Goal: Information Seeking & Learning: Learn about a topic

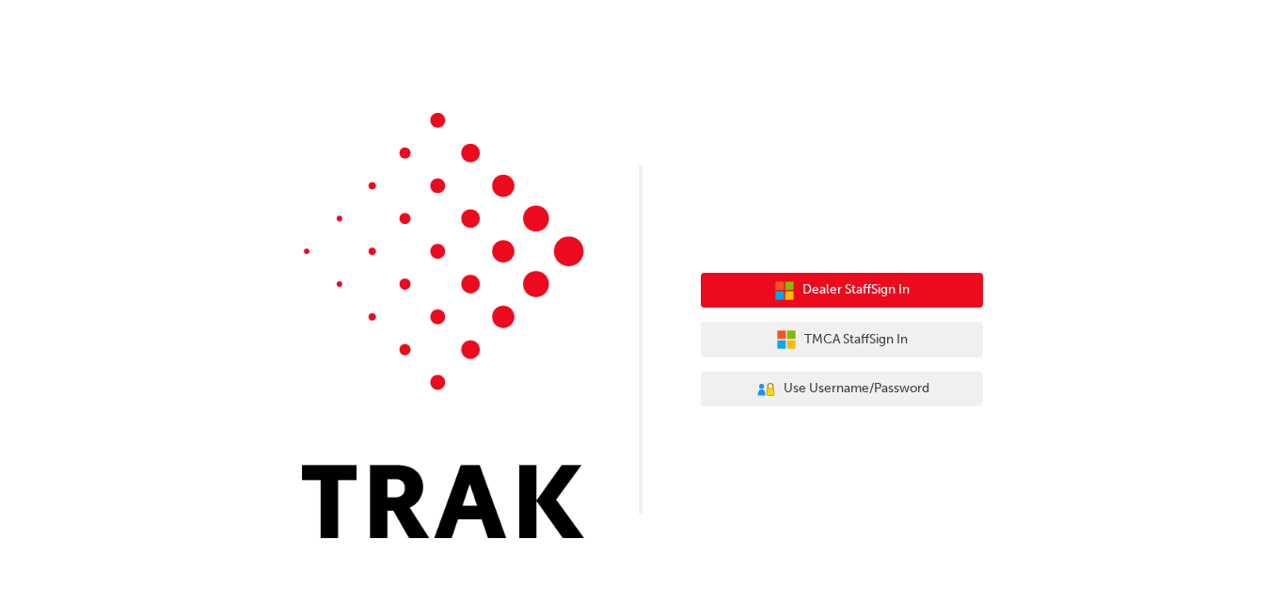
click at [825, 298] on span "Dealer Staff Sign In" at bounding box center [855, 290] width 107 height 22
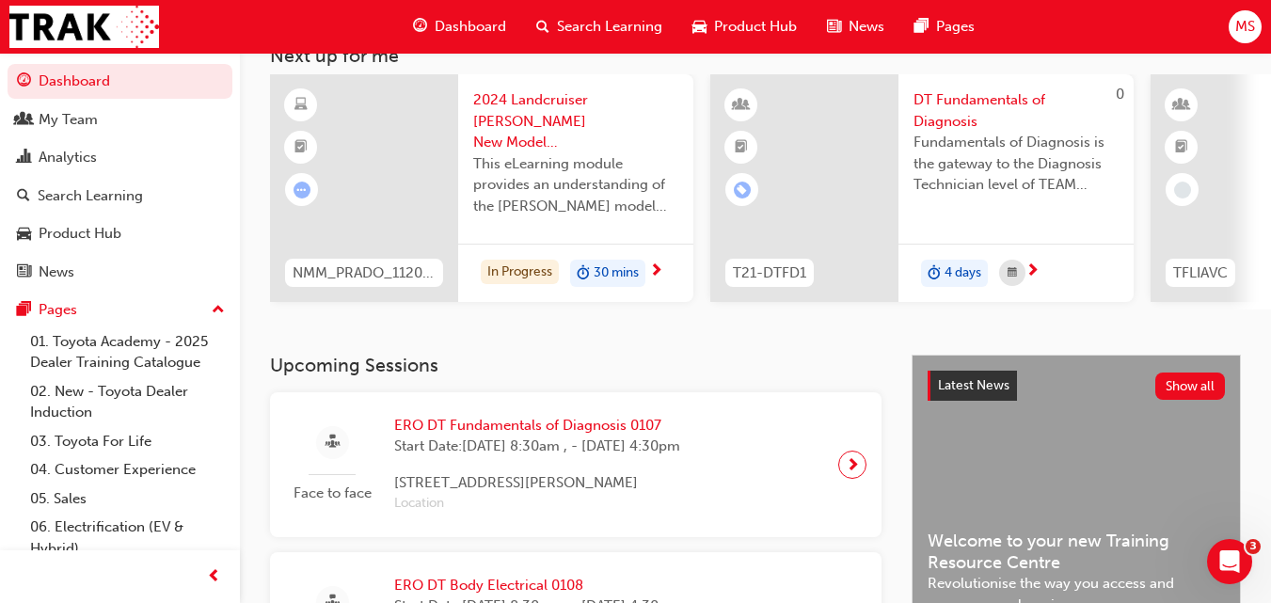
scroll to position [143, 0]
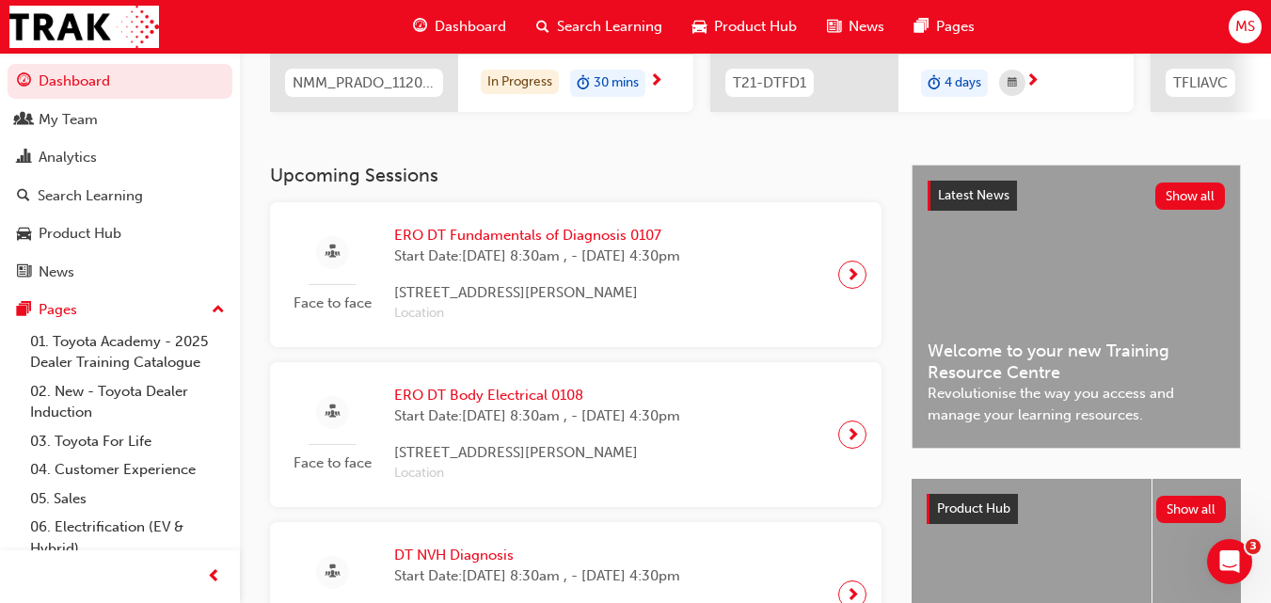
scroll to position [322, 0]
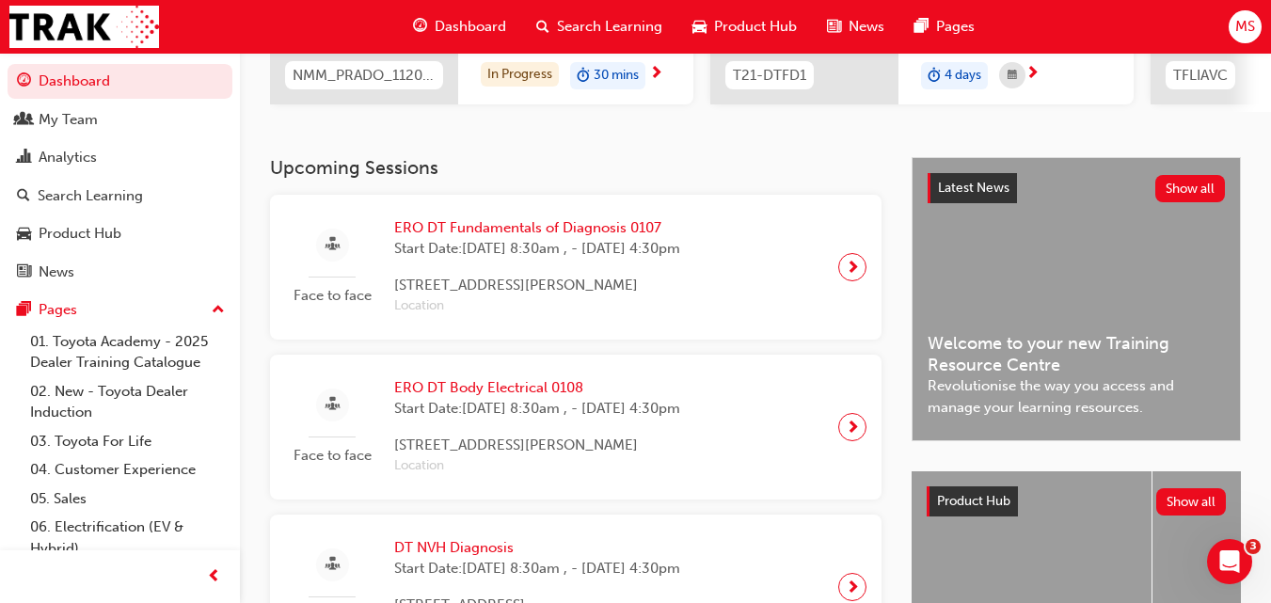
click at [532, 441] on span "[STREET_ADDRESS][PERSON_NAME]" at bounding box center [537, 445] width 286 height 22
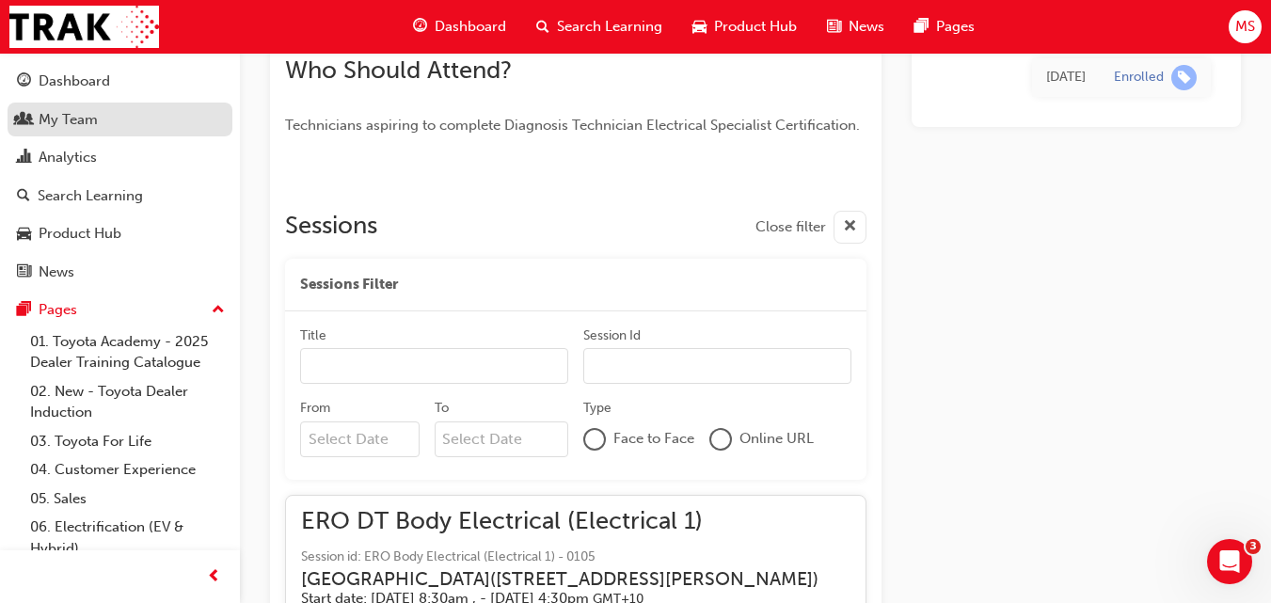
scroll to position [1416, 0]
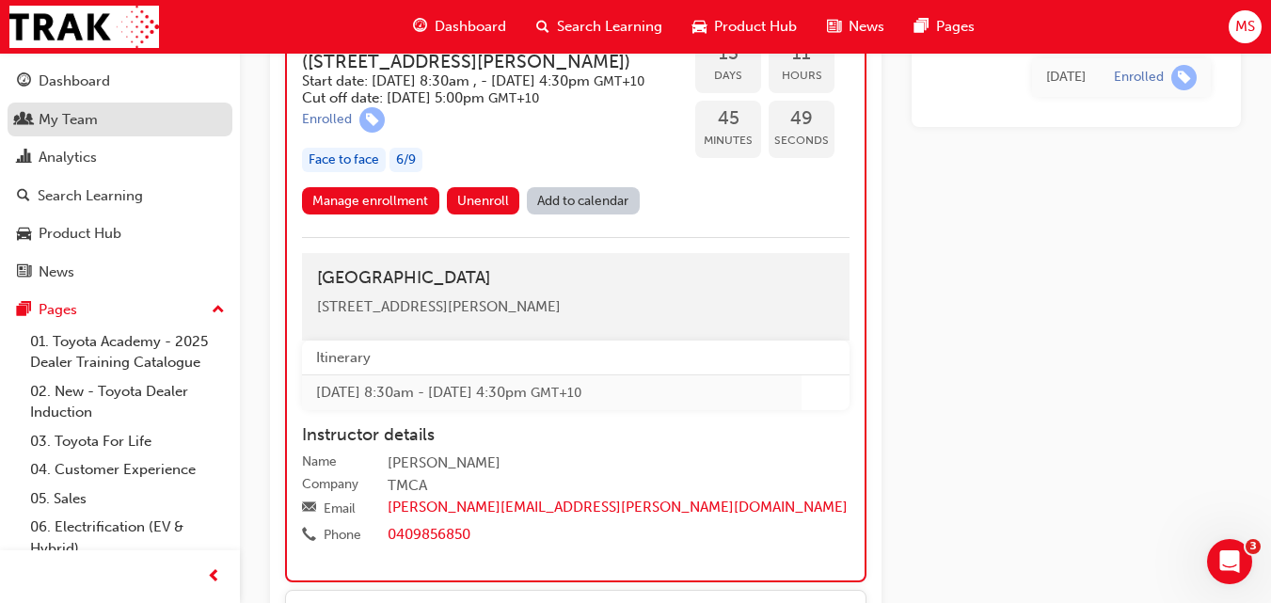
click at [64, 113] on div "My Team" at bounding box center [68, 120] width 59 height 22
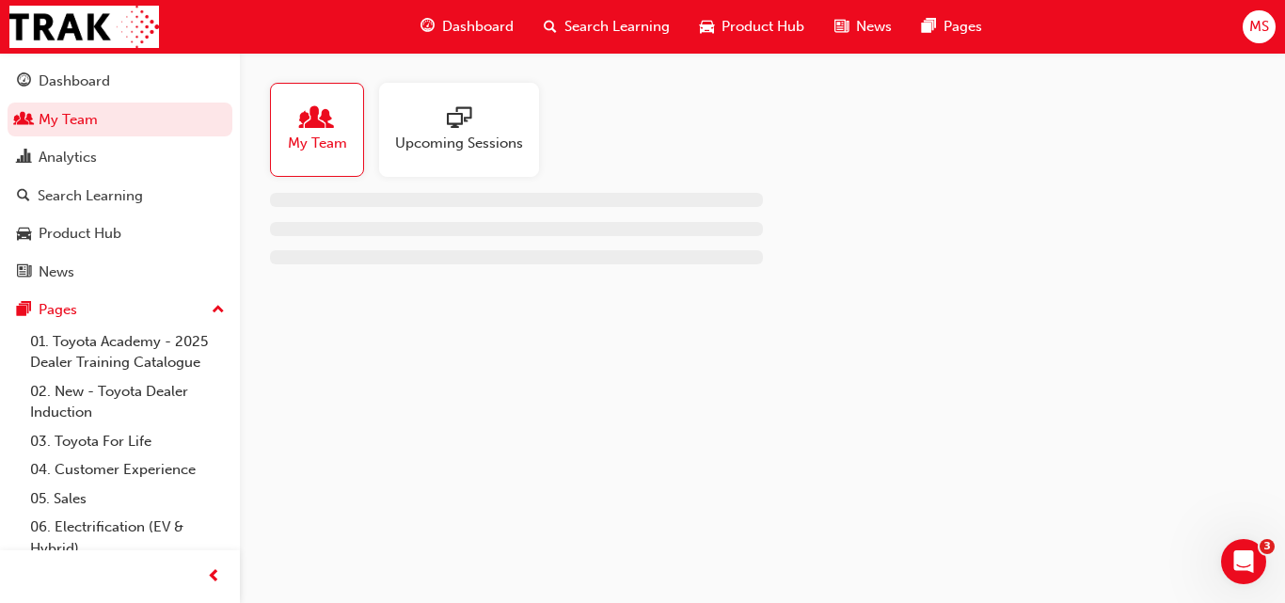
click at [334, 130] on div at bounding box center [317, 119] width 59 height 26
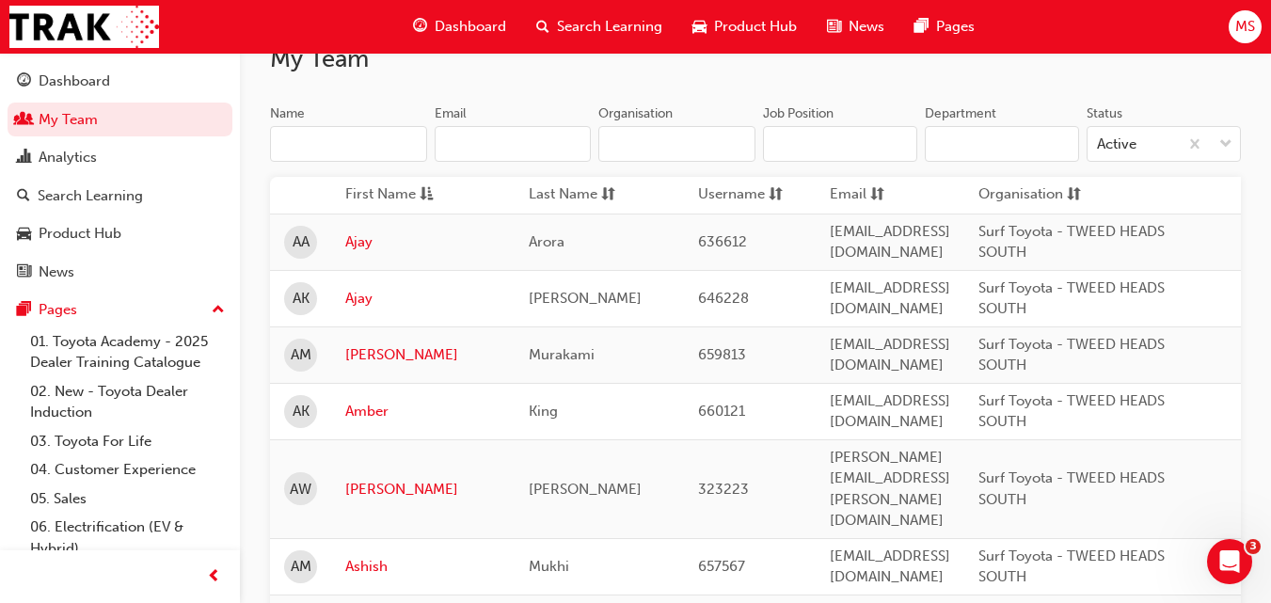
scroll to position [170, 0]
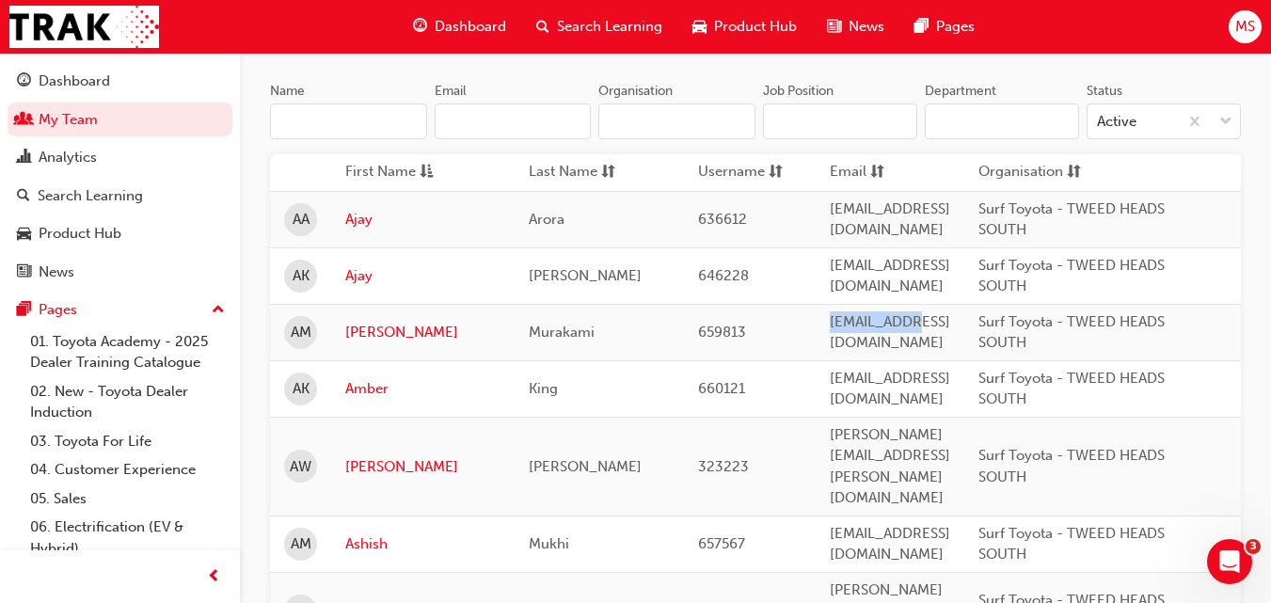
drag, startPoint x: 778, startPoint y: 328, endPoint x: 623, endPoint y: 406, distance: 173.7
click at [744, 327] on tr "AM Akira Murakami 659813 training@surftoyota.com.au Surf Toyota - TWEED HEADS S…" at bounding box center [1052, 332] width 1565 height 56
click at [623, 406] on td "King" at bounding box center [598, 388] width 169 height 56
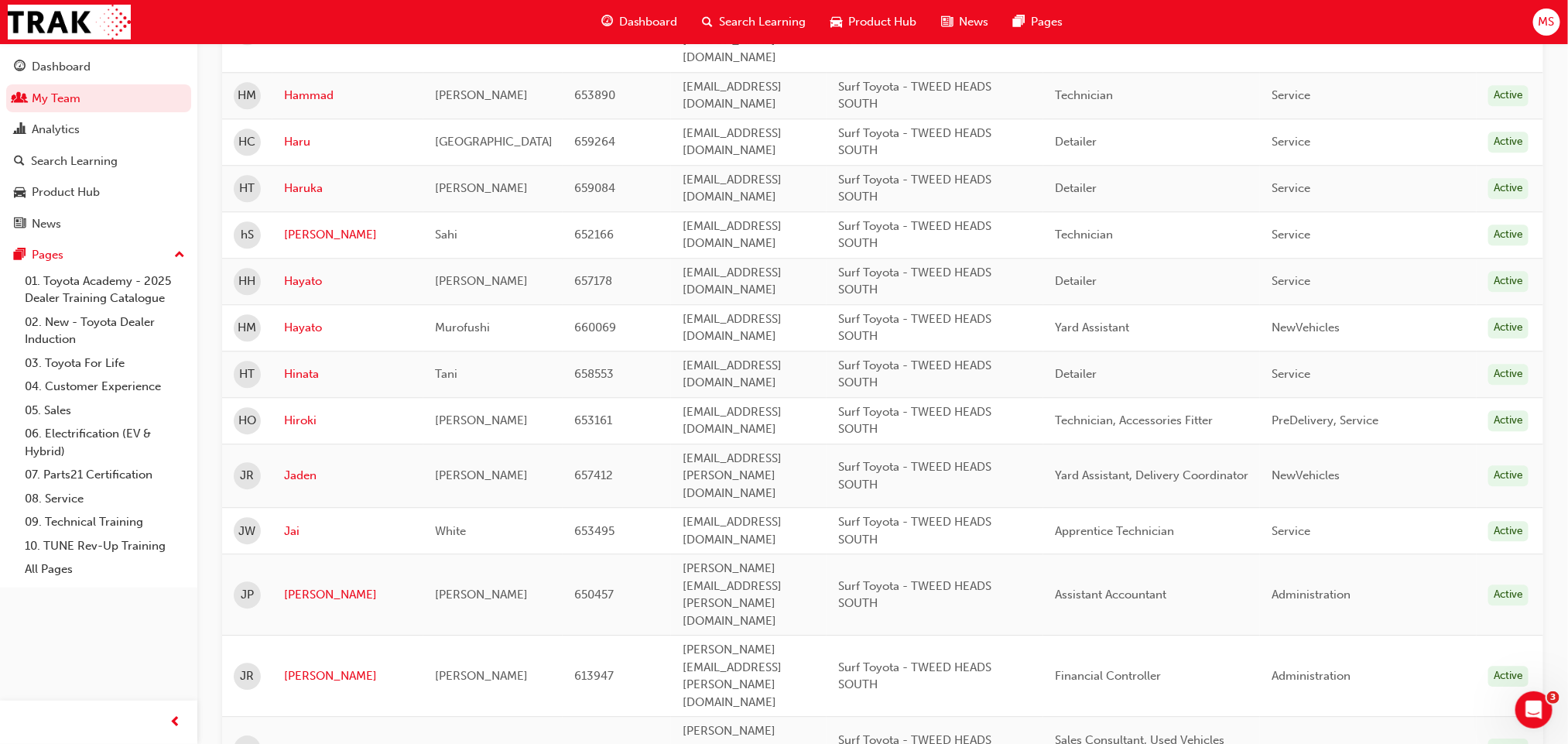
scroll to position [2064, 0]
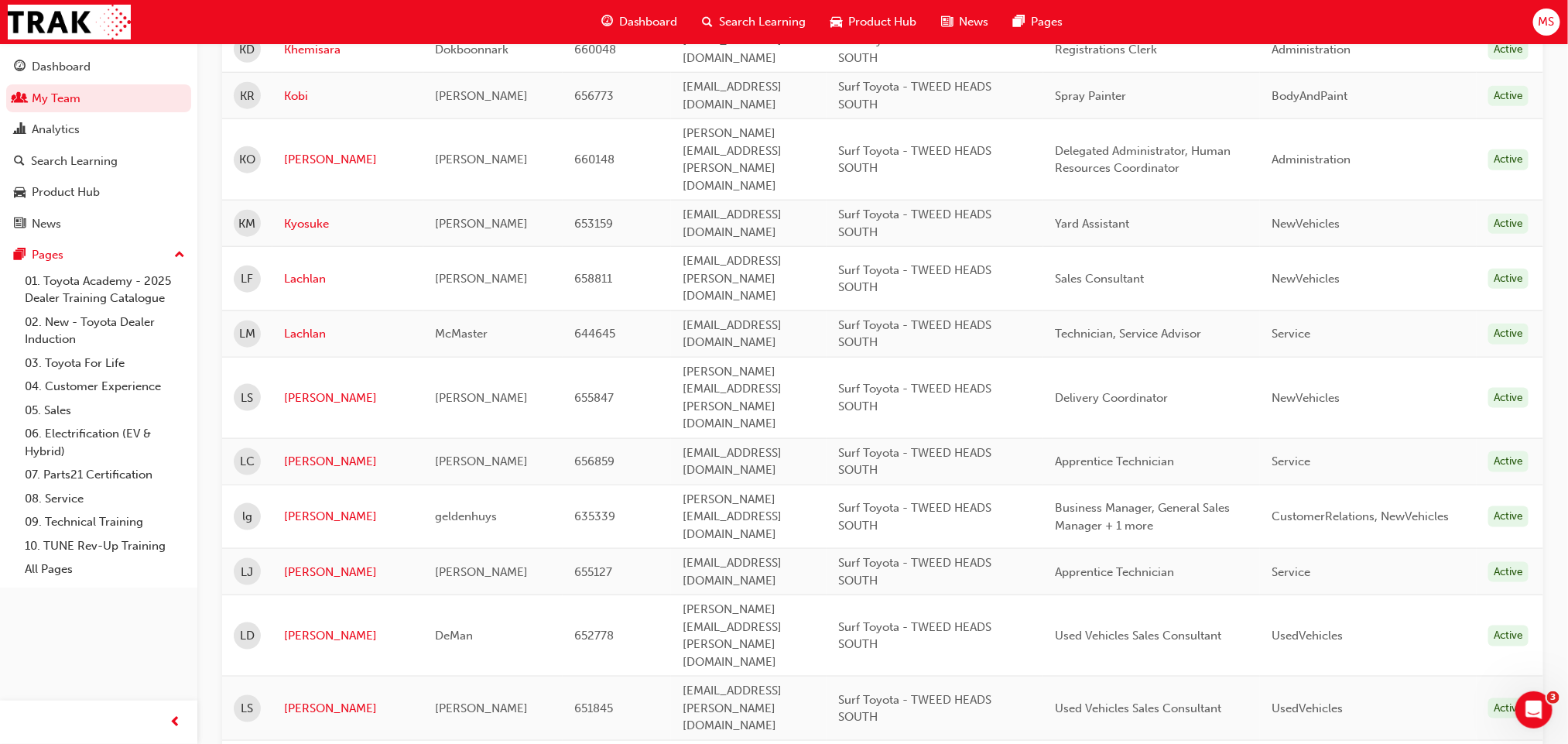
scroll to position [809, 0]
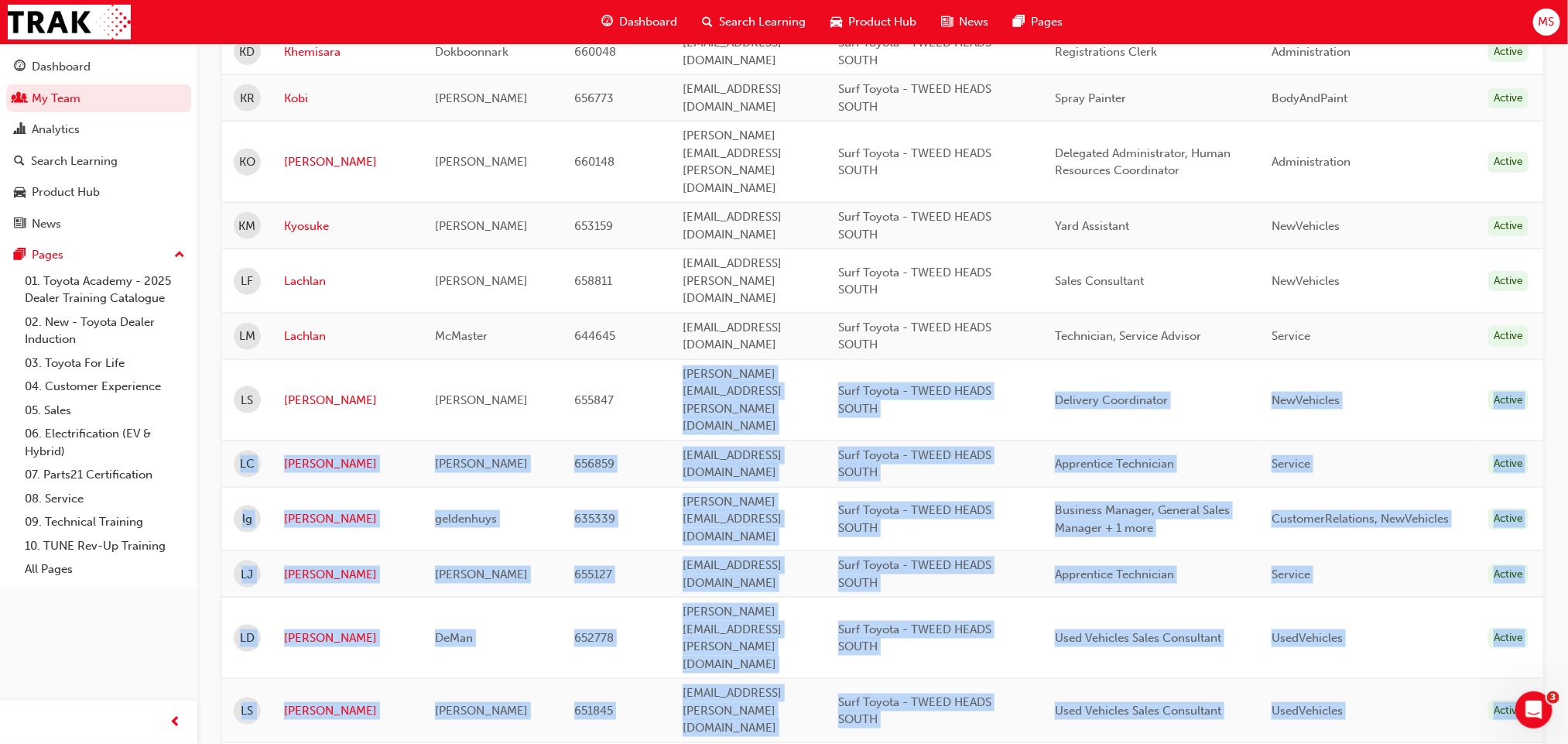
drag, startPoint x: 1122, startPoint y: 534, endPoint x: 577, endPoint y: 221, distance: 628.5
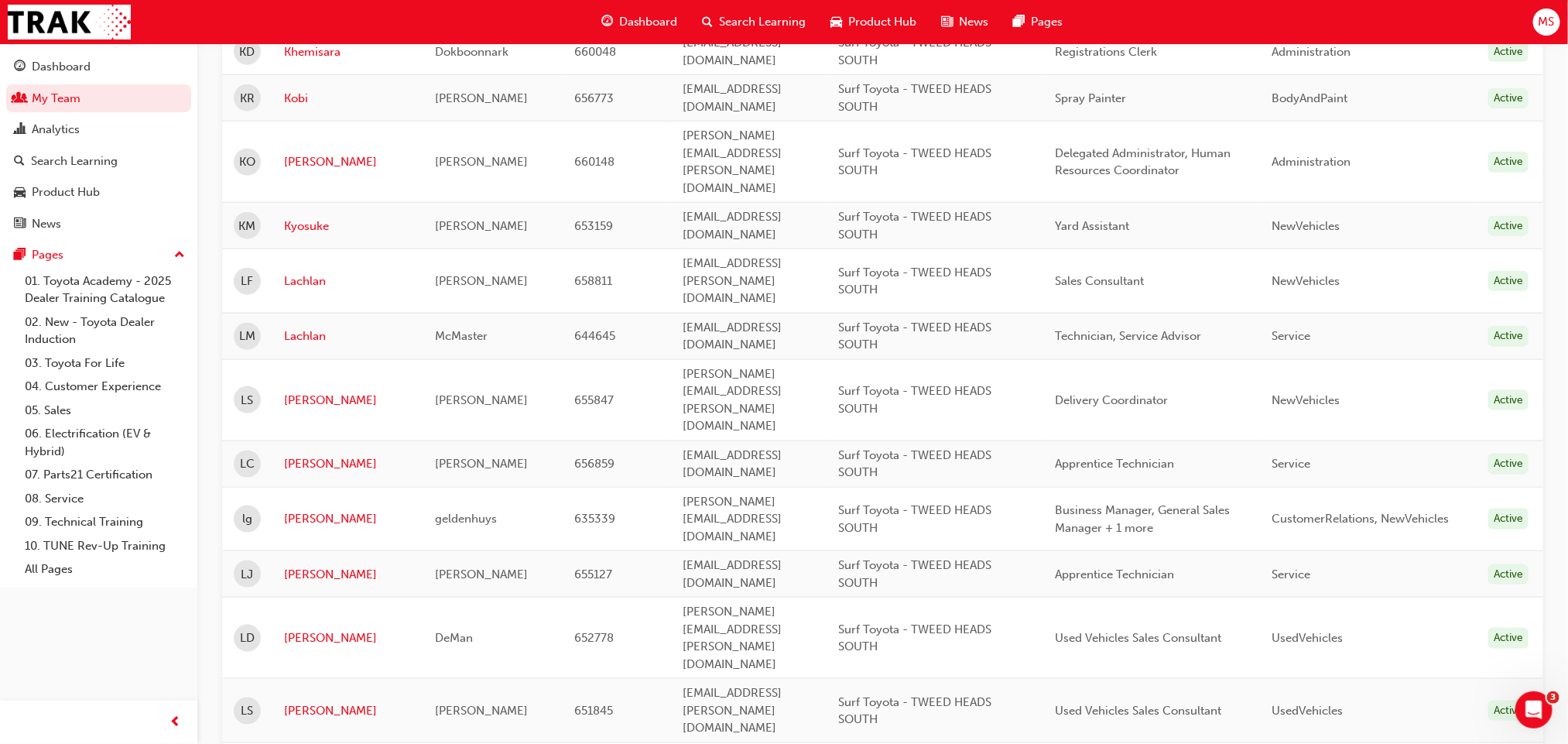
click at [1057, 313] on td "Technician, Service Advisor" at bounding box center [1152, 336] width 216 height 46
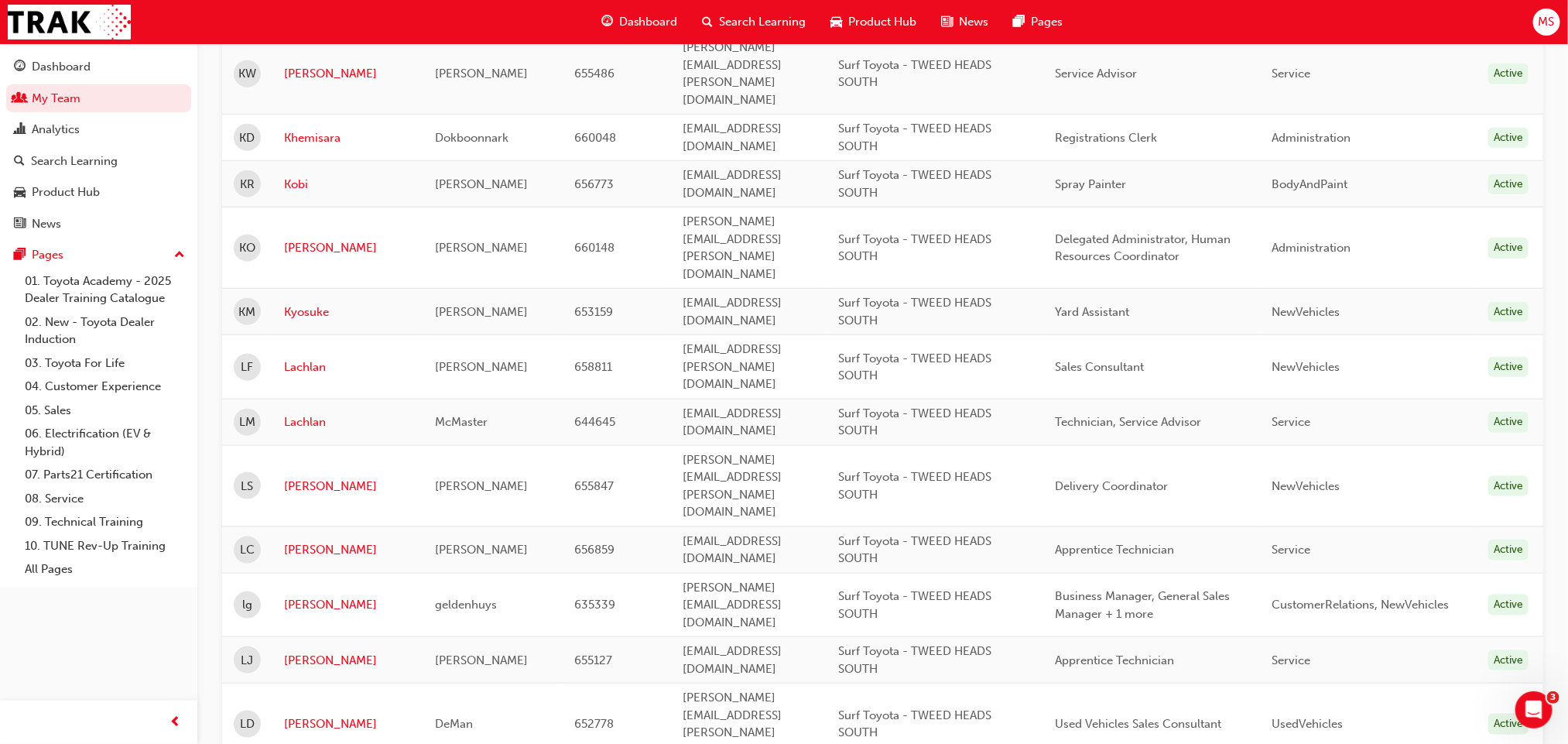
scroll to position [718, 0]
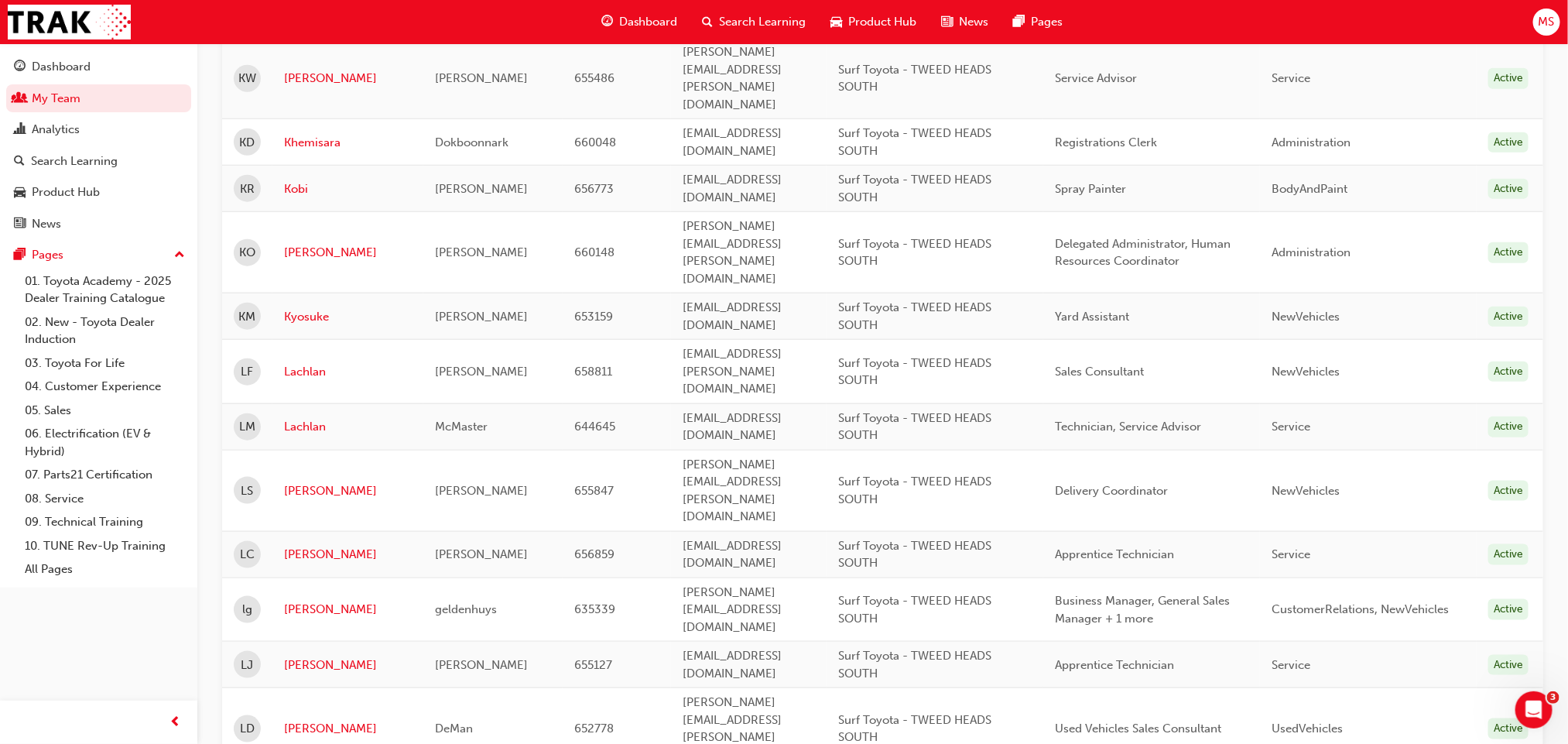
click at [1021, 495] on div "Surf Toyota - TWEED HEADS SOUTH" at bounding box center [935, 555] width 193 height 35
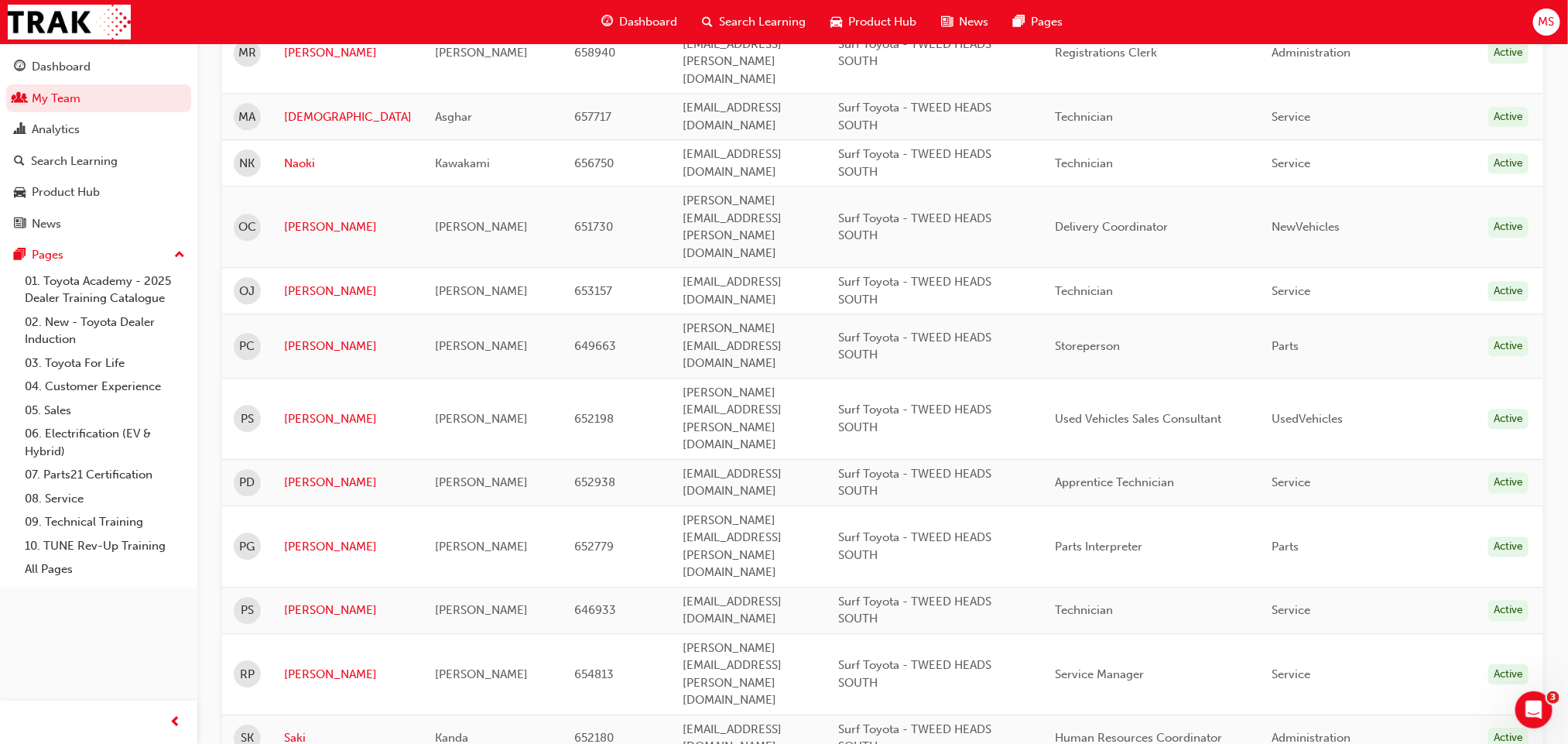
scroll to position [2125, 0]
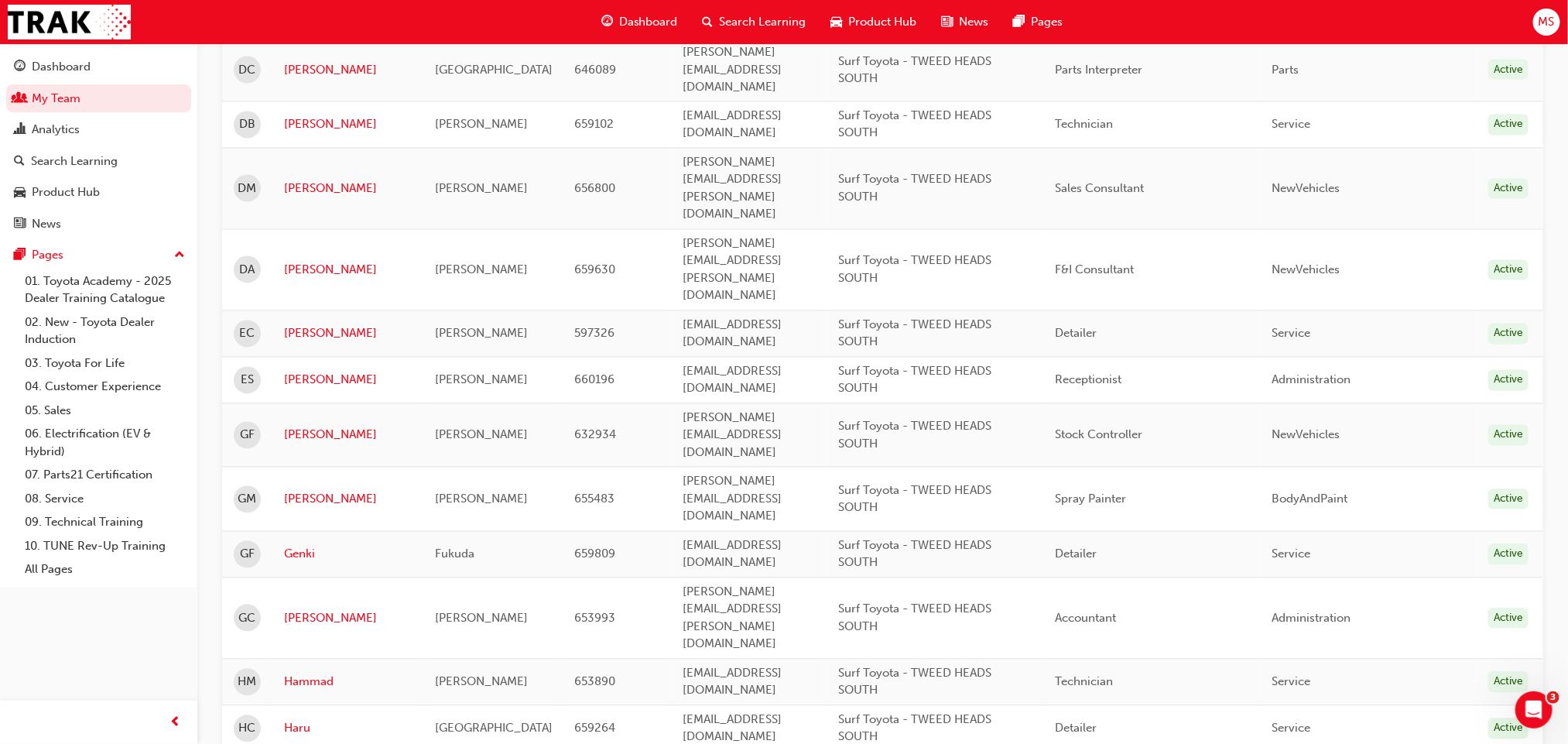
scroll to position [822, 0]
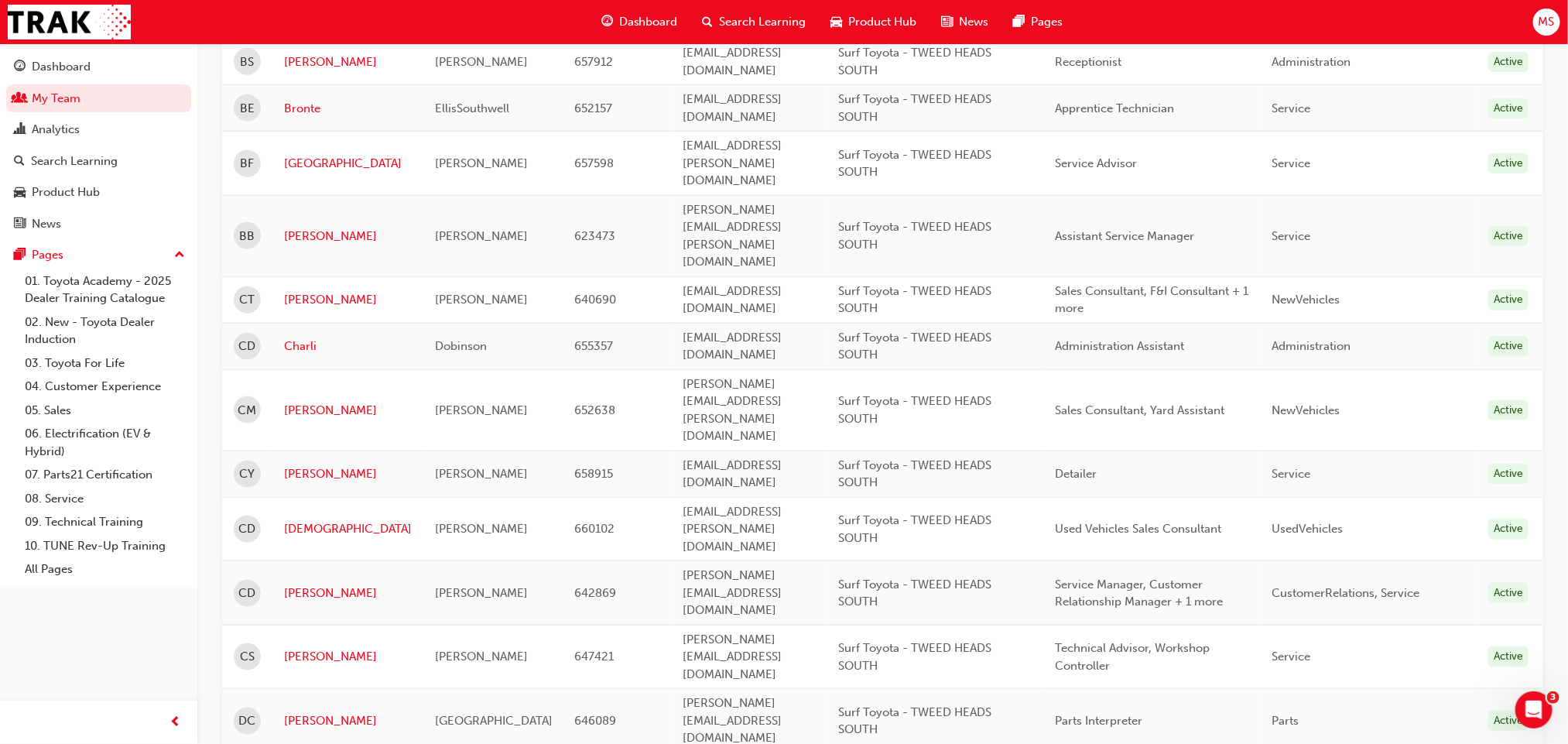
click at [630, 26] on span "Dashboard" at bounding box center [648, 22] width 58 height 18
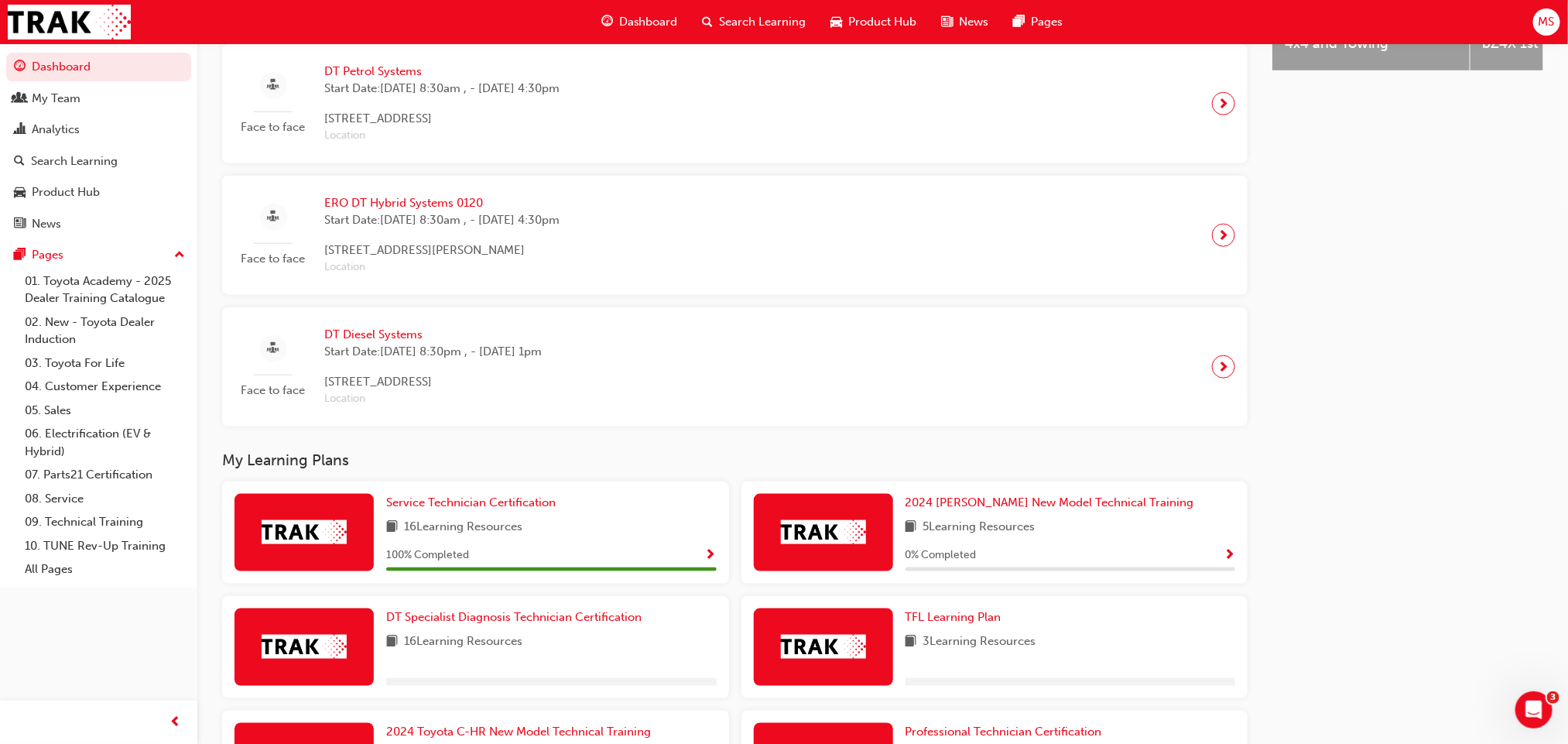
scroll to position [728, 0]
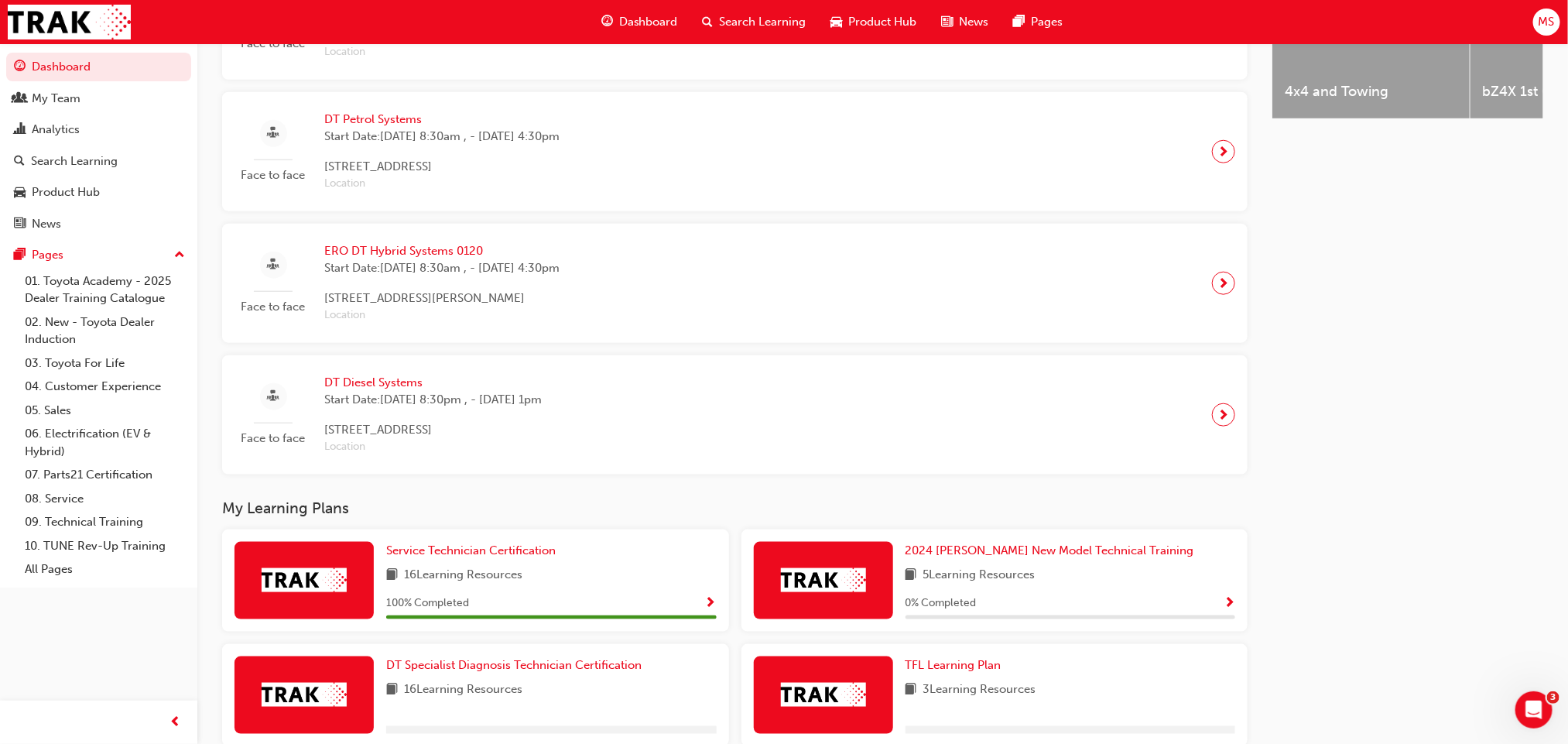
click at [435, 277] on span "Start Date: Tue 11 Nov 2025, 8:30am , - Thu 13 Nov 2025, 4:30pm" at bounding box center [442, 268] width 235 height 18
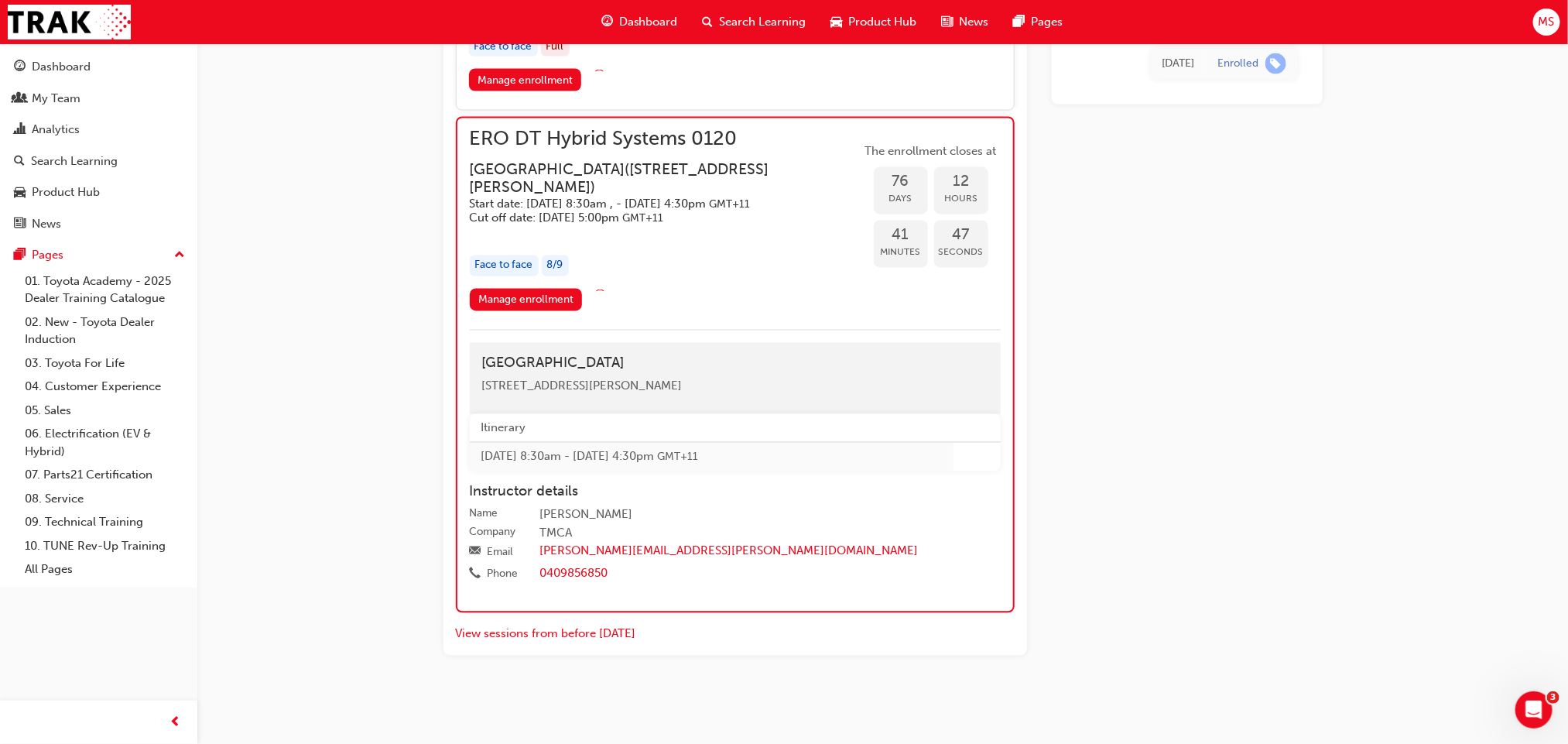
scroll to position [1499, 0]
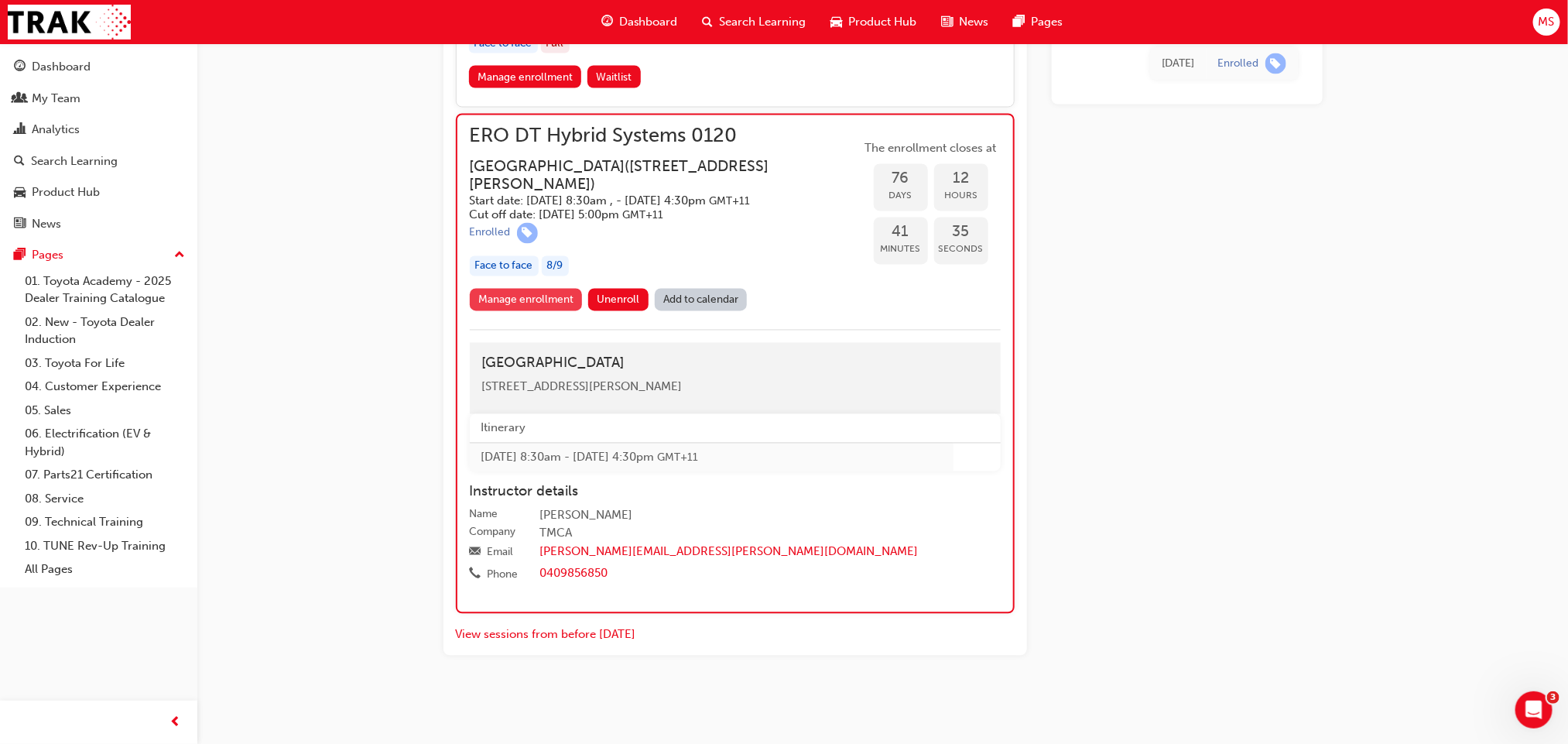
click at [519, 295] on link "Manage enrollment" at bounding box center [526, 300] width 113 height 22
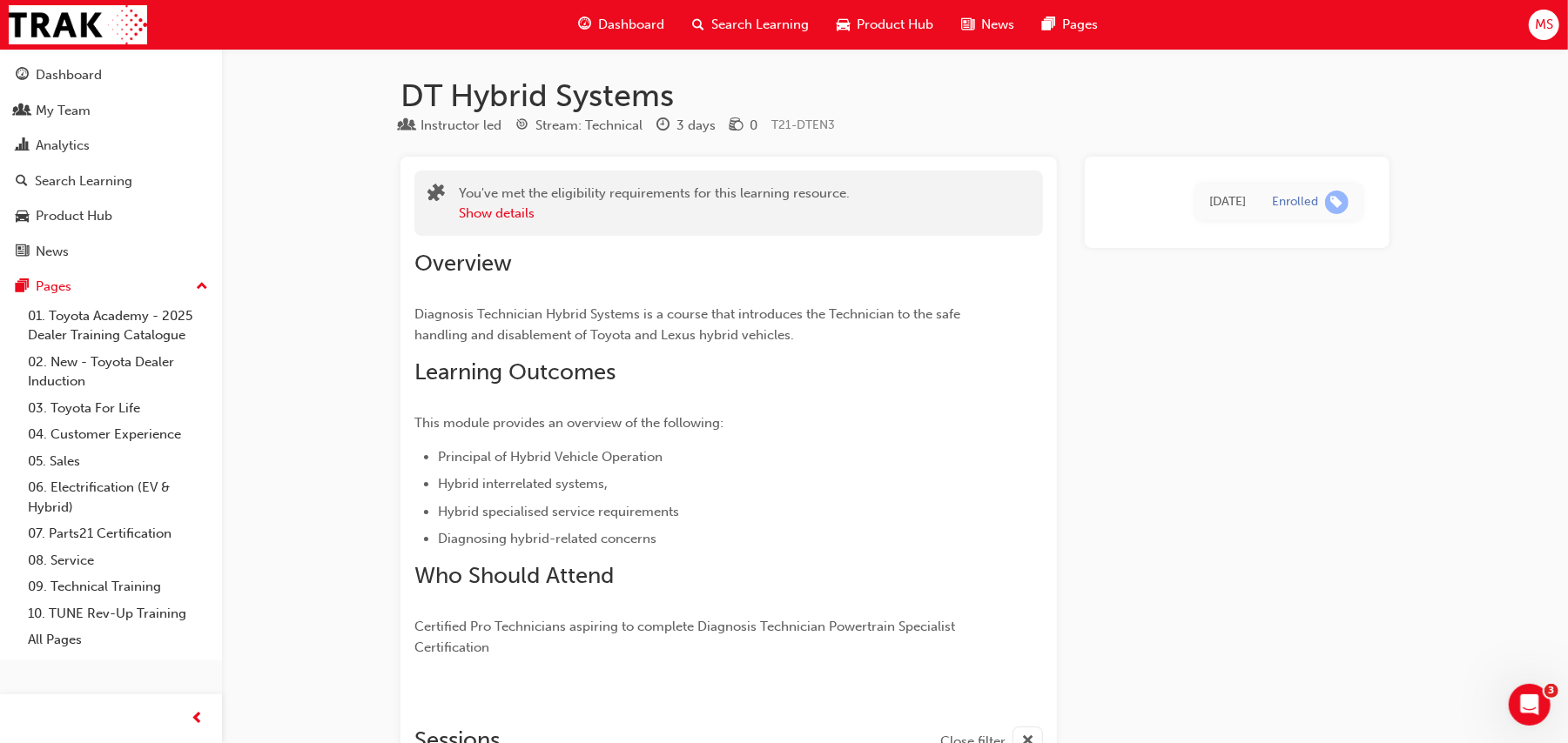
click at [617, 15] on span "Dashboard" at bounding box center [630, 25] width 66 height 20
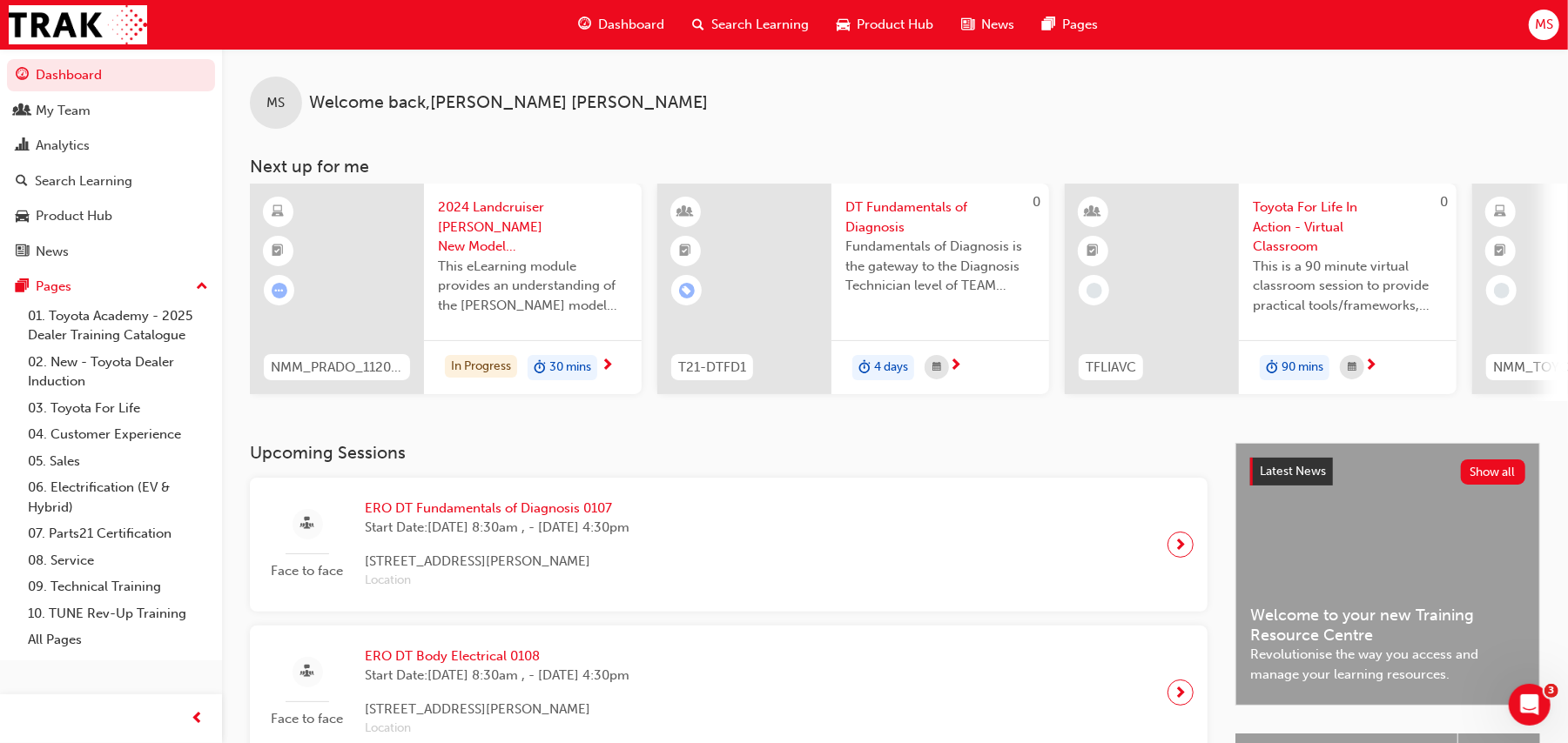
click at [1188, 26] on span "MS" at bounding box center [1544, 25] width 19 height 20
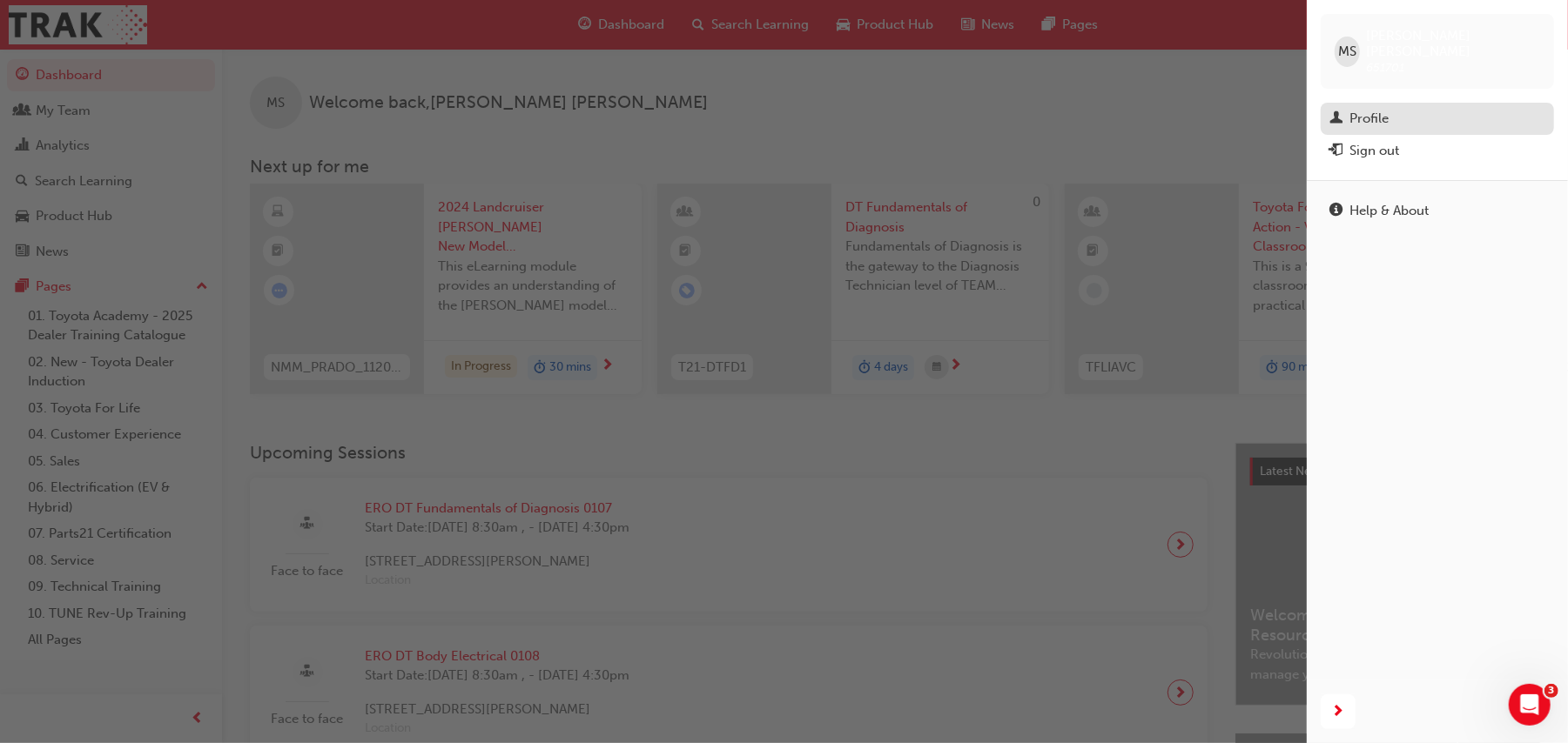
click at [1188, 109] on div "Profile" at bounding box center [1369, 119] width 39 height 20
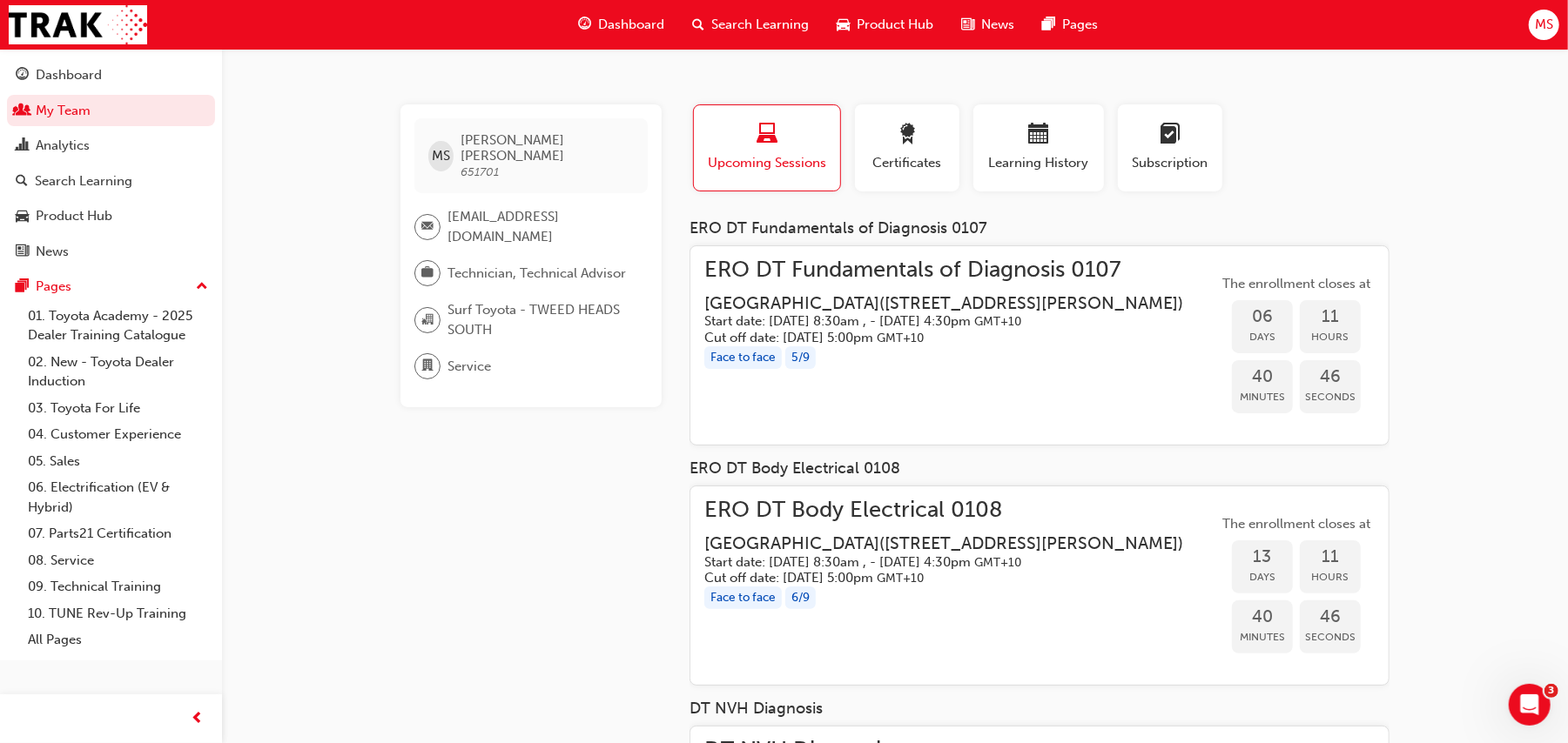
click at [581, 271] on div "MS Mandeep Singh 651701 workshop@surftoyota.com.au Technician, Technical Adviso…" at bounding box center [531, 255] width 261 height 303
click at [636, 260] on div "Technician, Technical Advisor" at bounding box center [531, 273] width 233 height 26
click at [109, 147] on div "Analytics" at bounding box center [111, 146] width 191 height 22
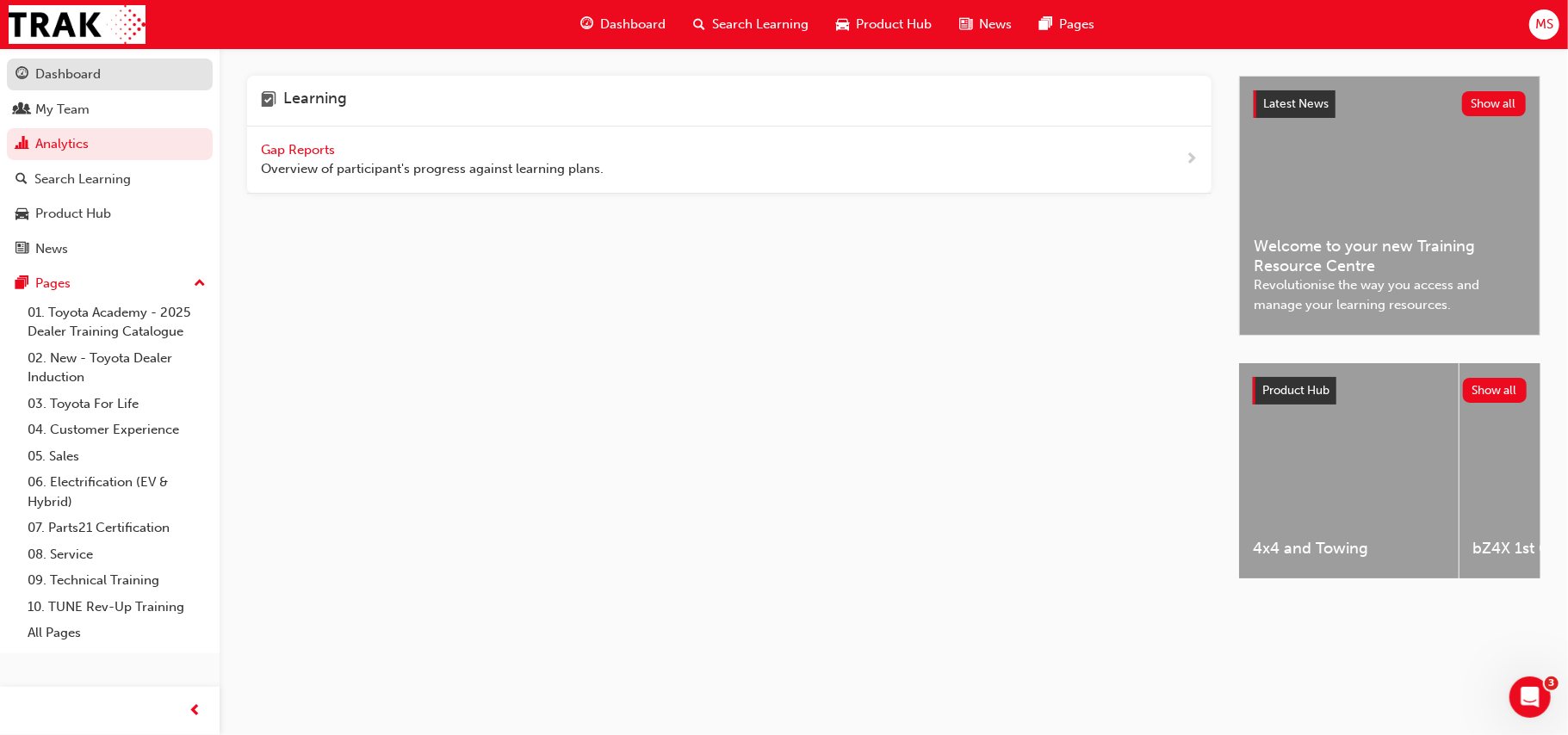
click at [80, 74] on div "Dashboard" at bounding box center [68, 75] width 65 height 20
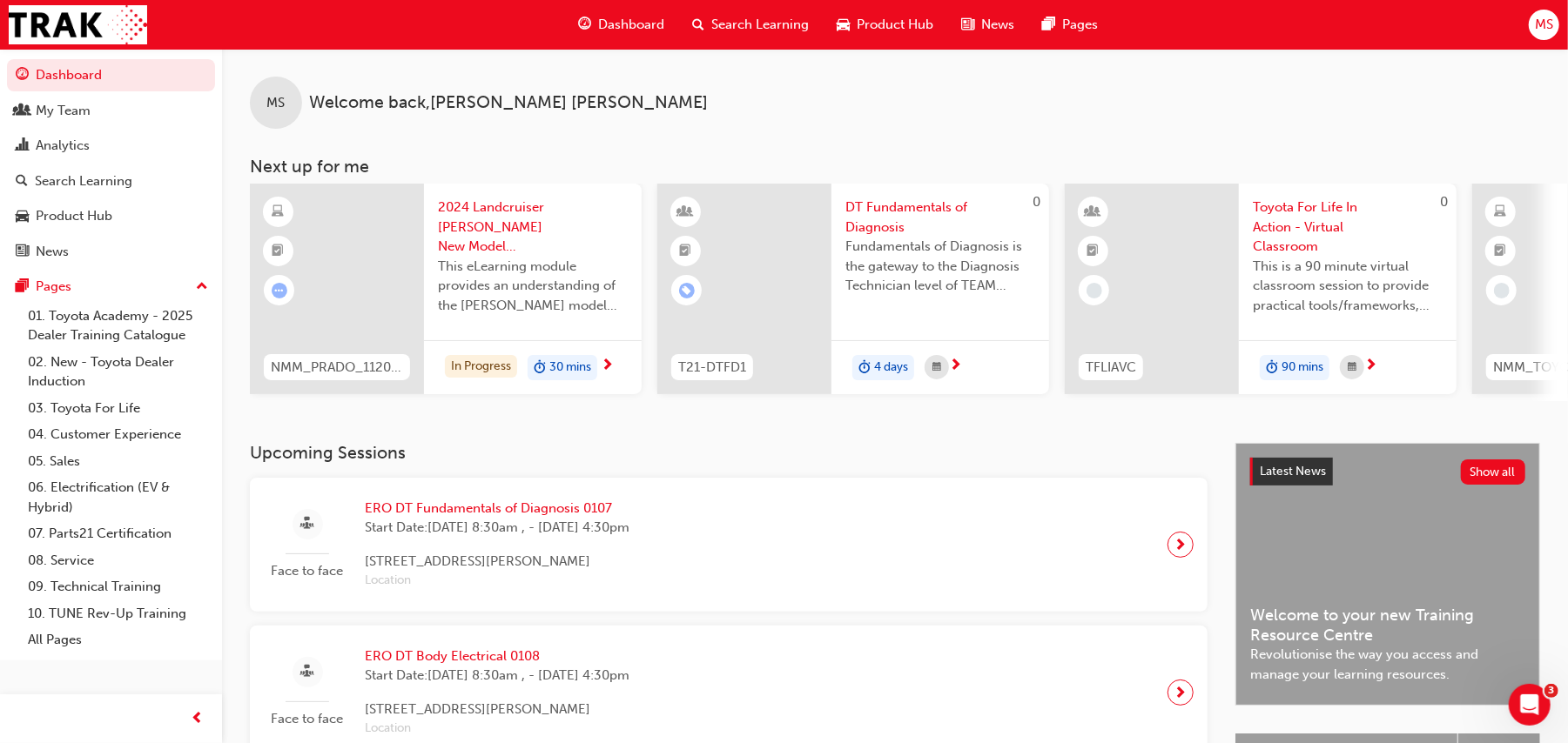
click at [669, 279] on div at bounding box center [744, 289] width 174 height 211
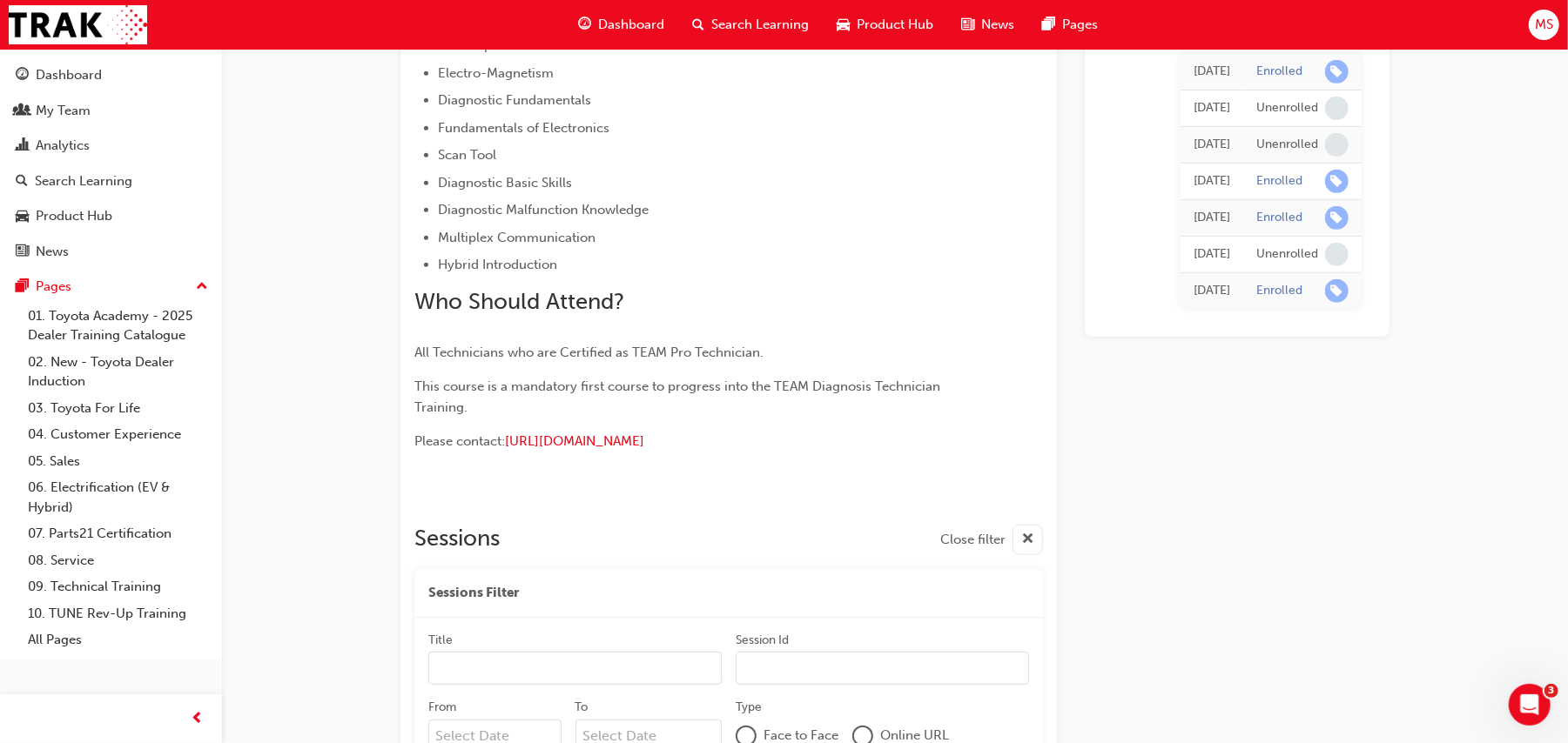
scroll to position [693, 0]
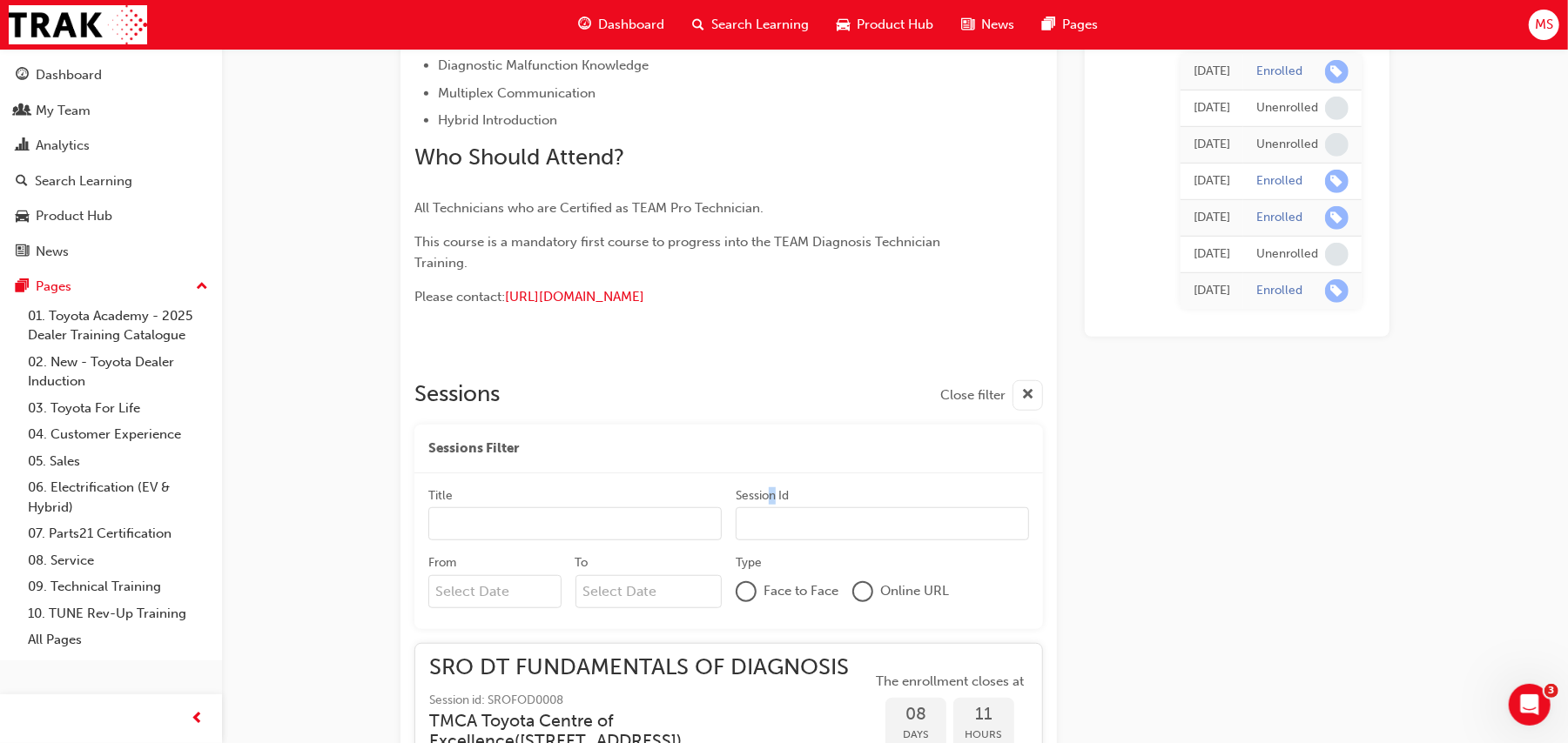
click at [741, 526] on div "Title Session Id From To Type Face to Face Online URL" at bounding box center [728, 551] width 628 height 155
drag, startPoint x: 1244, startPoint y: 460, endPoint x: 1265, endPoint y: 378, distance: 84.6
click at [1188, 384] on div "Tue 5 Aug 2025 Enrolled Tue 5 Aug 2025 Unenrolled Tue 5 Aug 2025 Unenrolled Tue…" at bounding box center [1237, 590] width 305 height 2253
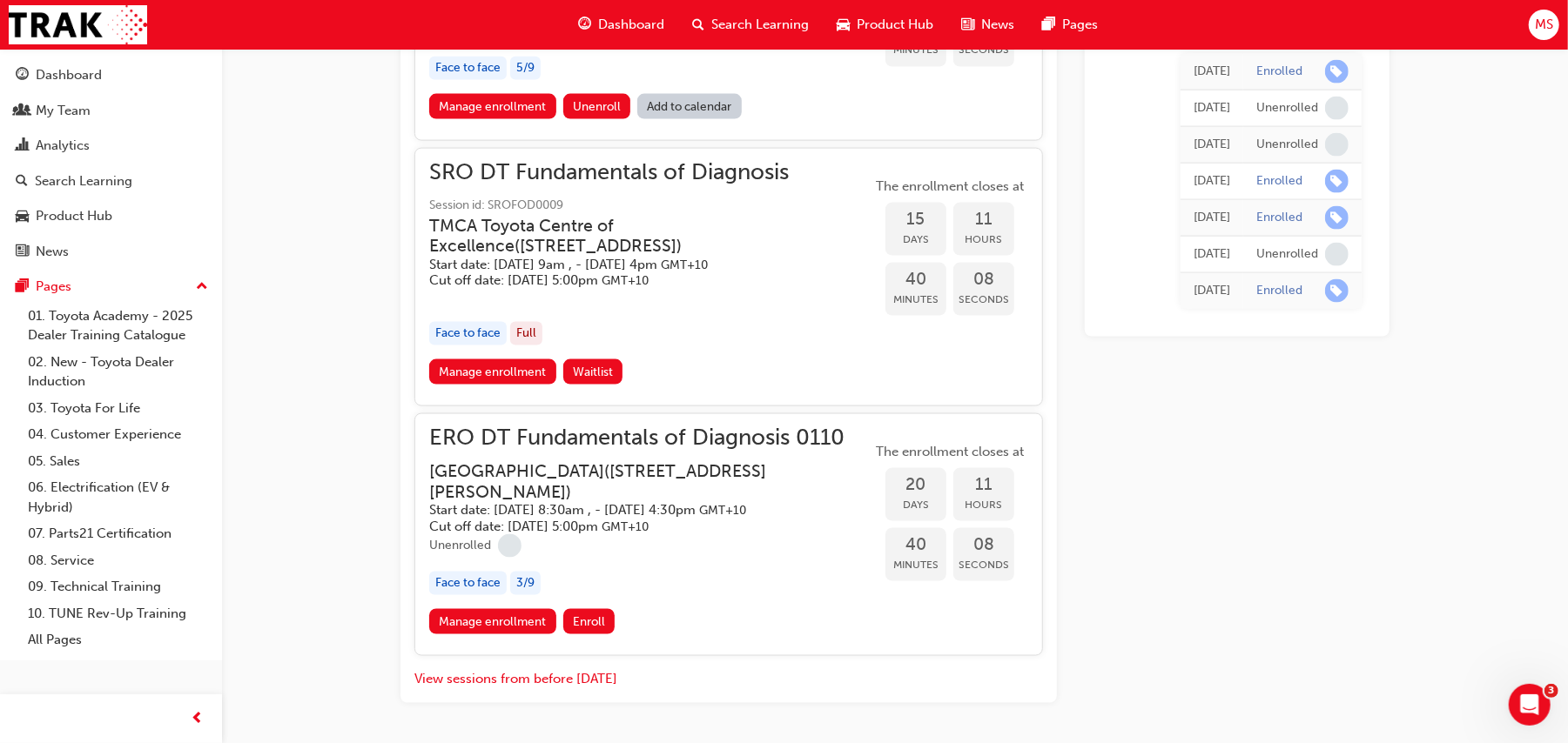
scroll to position [1703, 0]
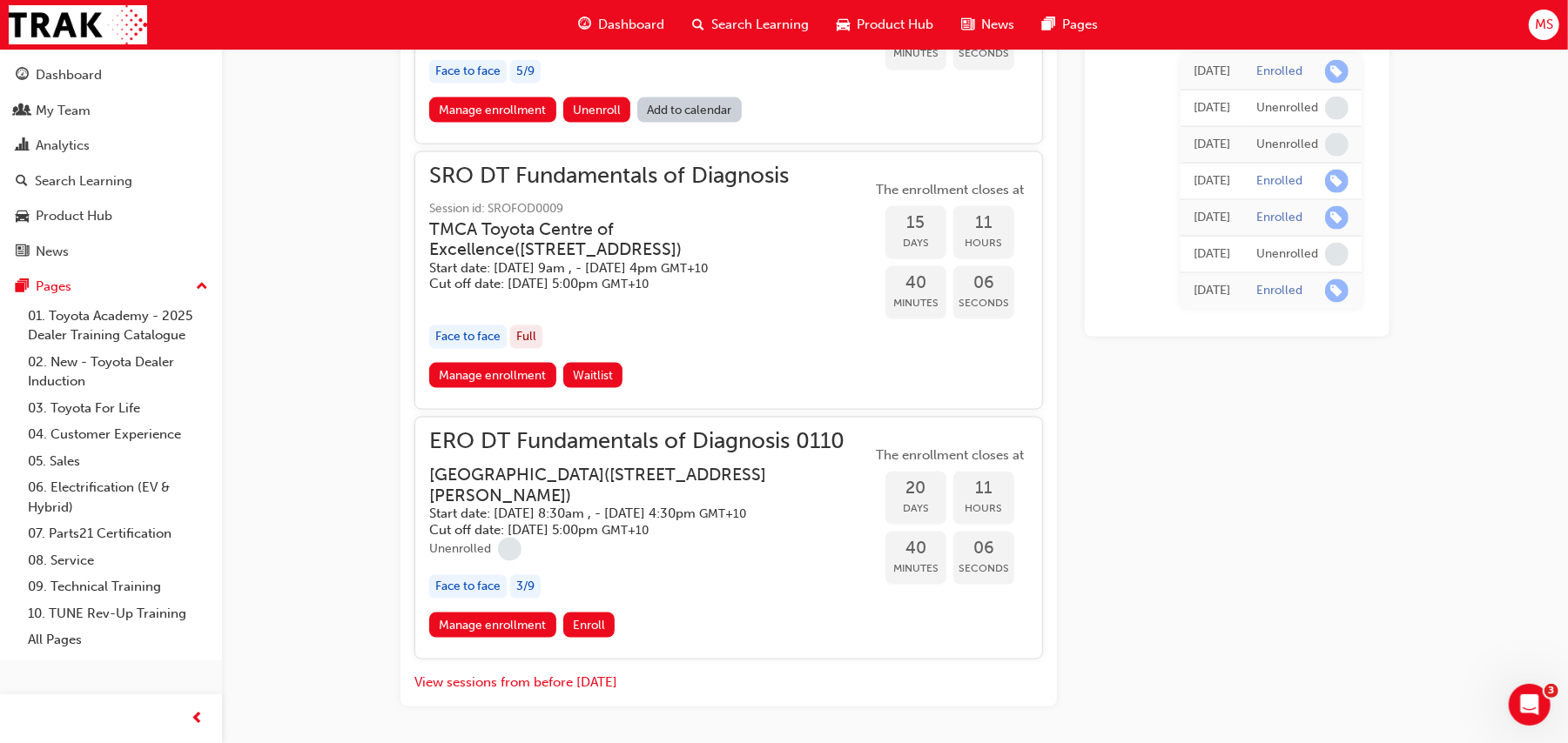
click at [81, 24] on img at bounding box center [78, 25] width 139 height 39
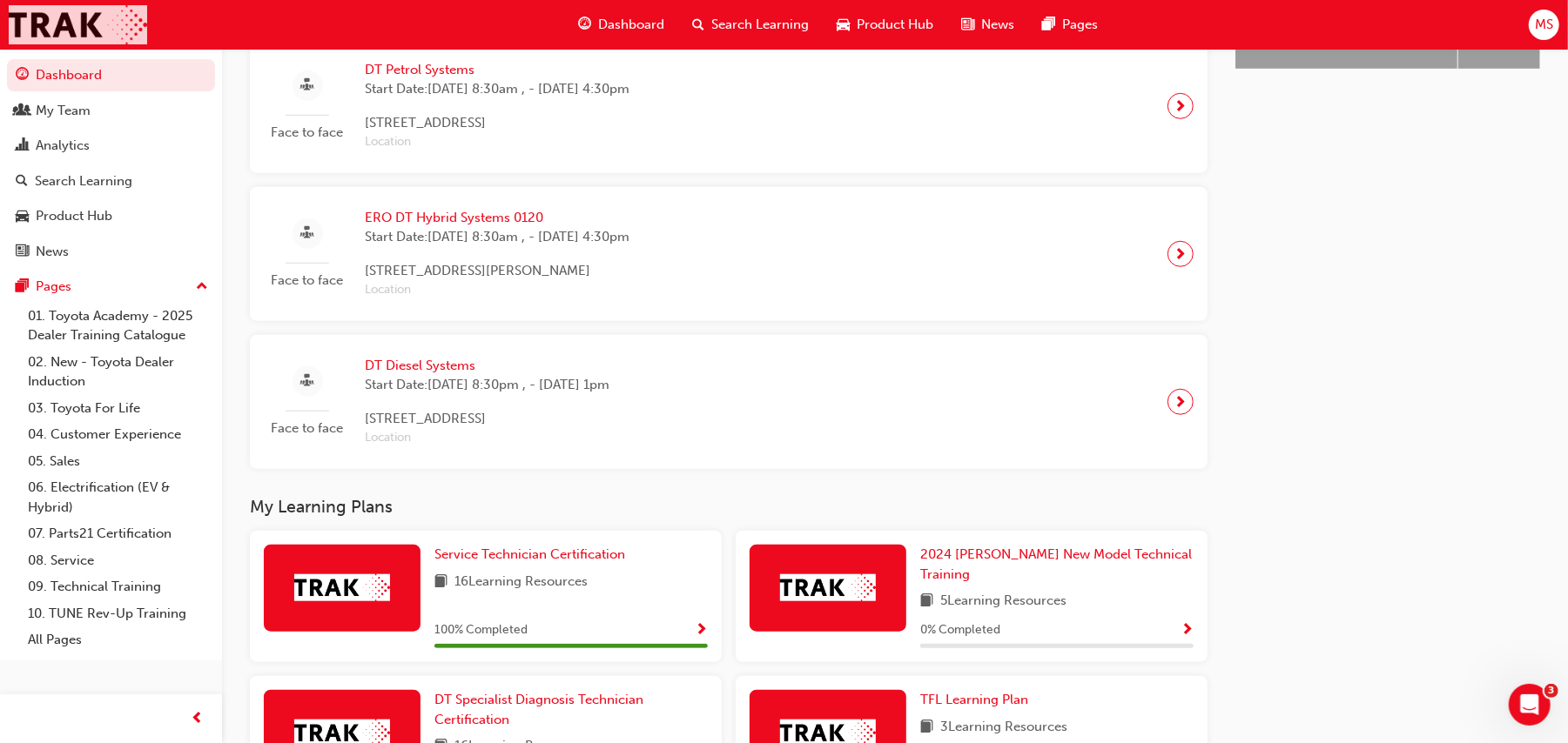
scroll to position [875, 0]
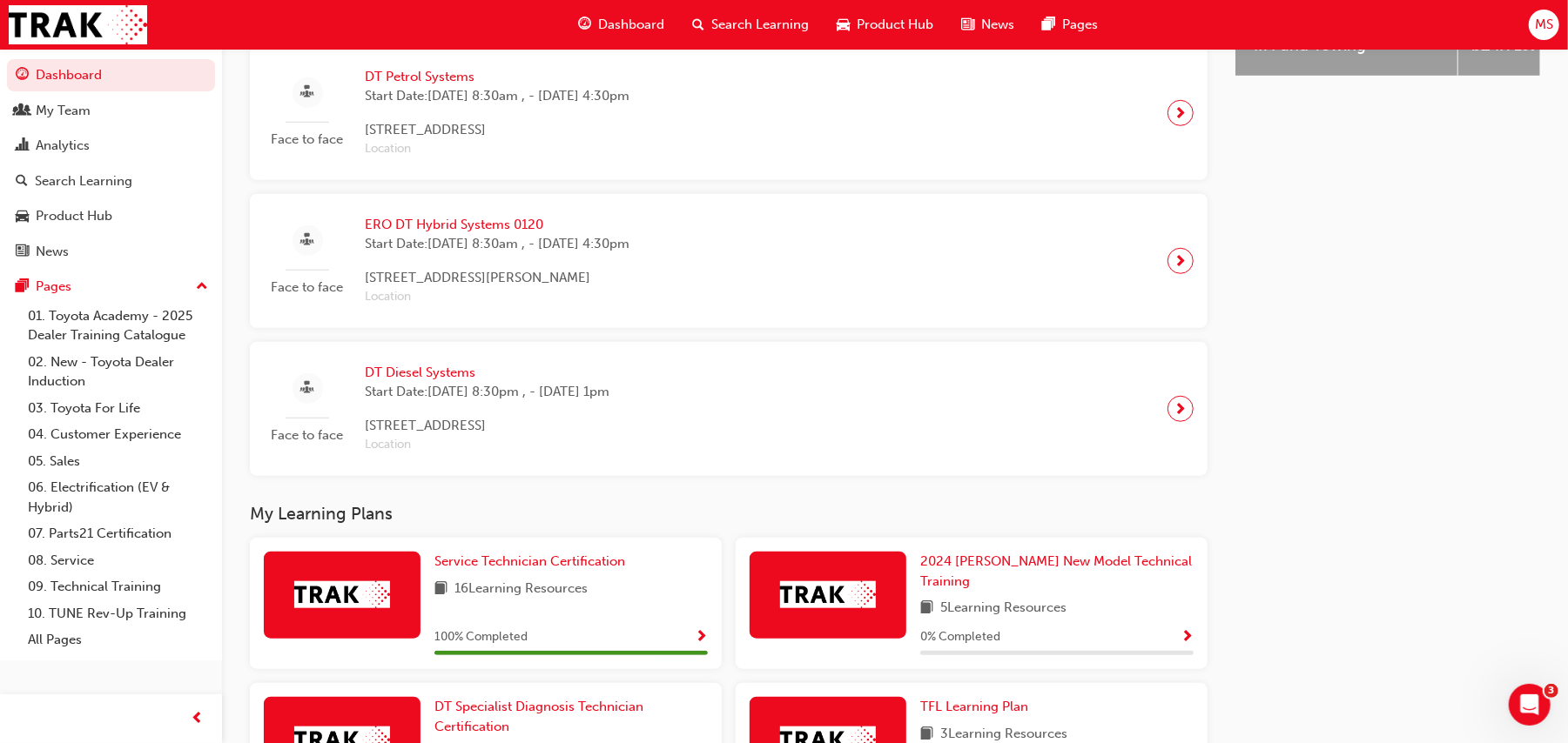
drag, startPoint x: 1358, startPoint y: 602, endPoint x: 1519, endPoint y: 289, distance: 352.0
click at [1188, 289] on div "Latest News Show all Welcome to your new Training Resource Centre Revolutionise…" at bounding box center [1387, 349] width 305 height 1563
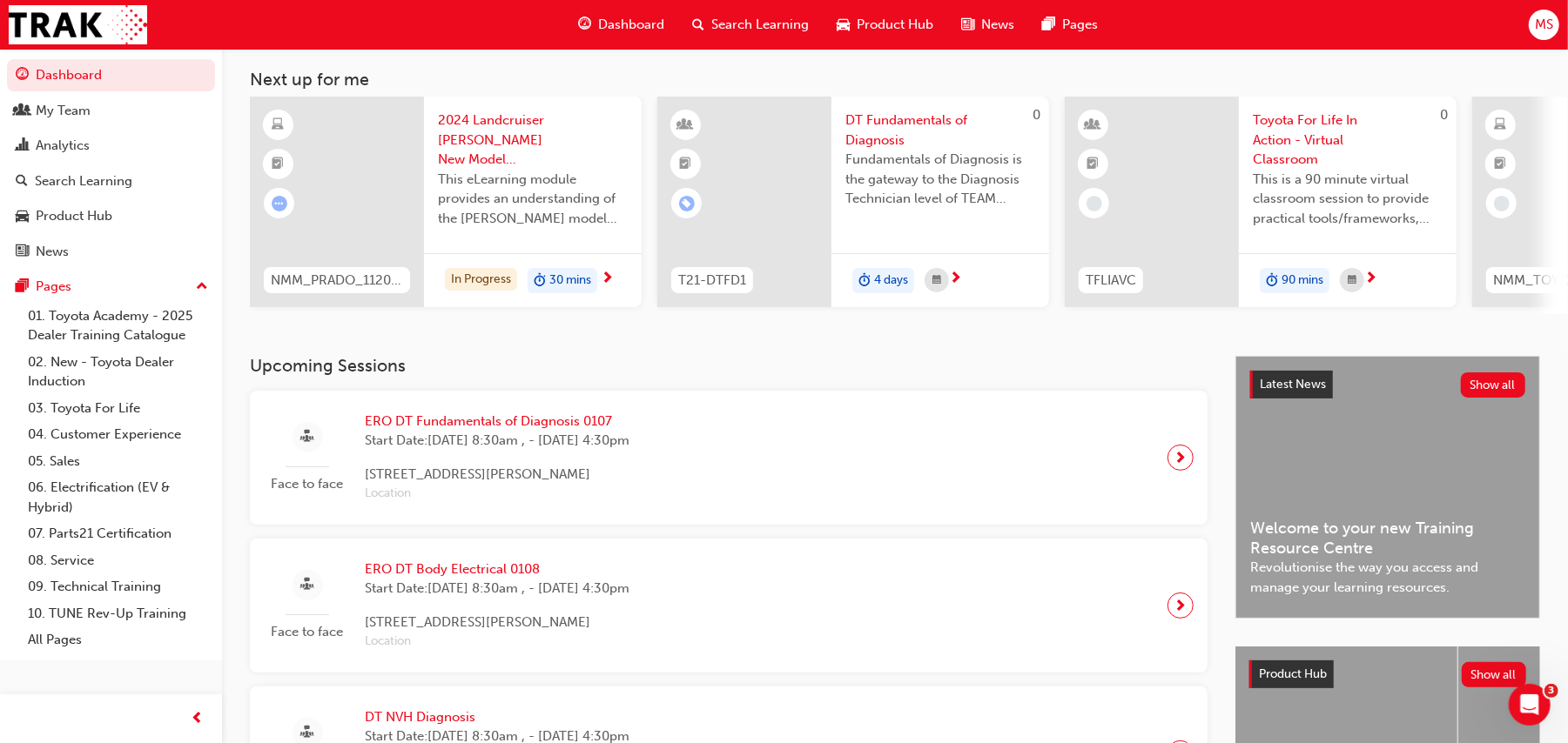
scroll to position [0, 0]
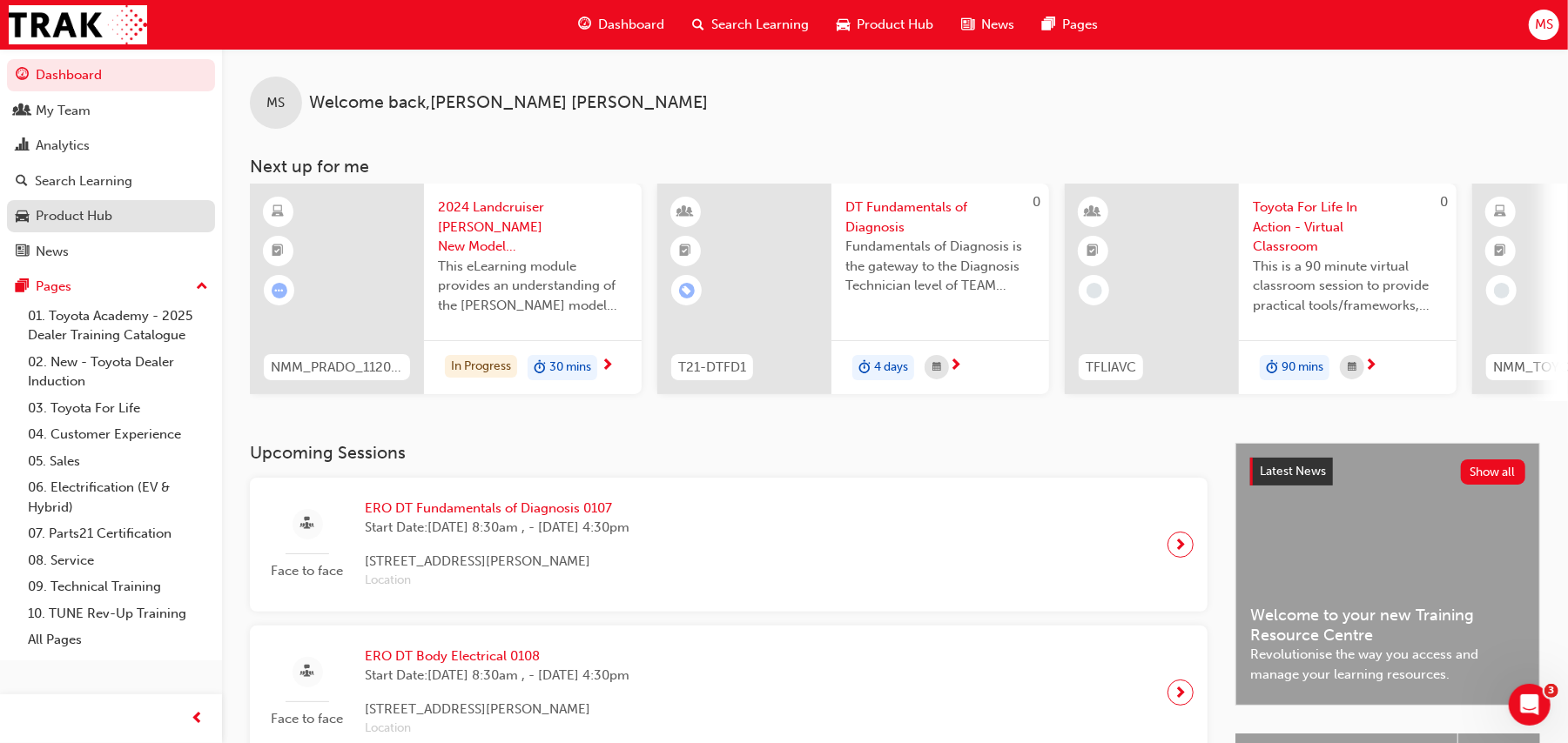
click at [61, 206] on div "Product Hub" at bounding box center [74, 217] width 77 height 20
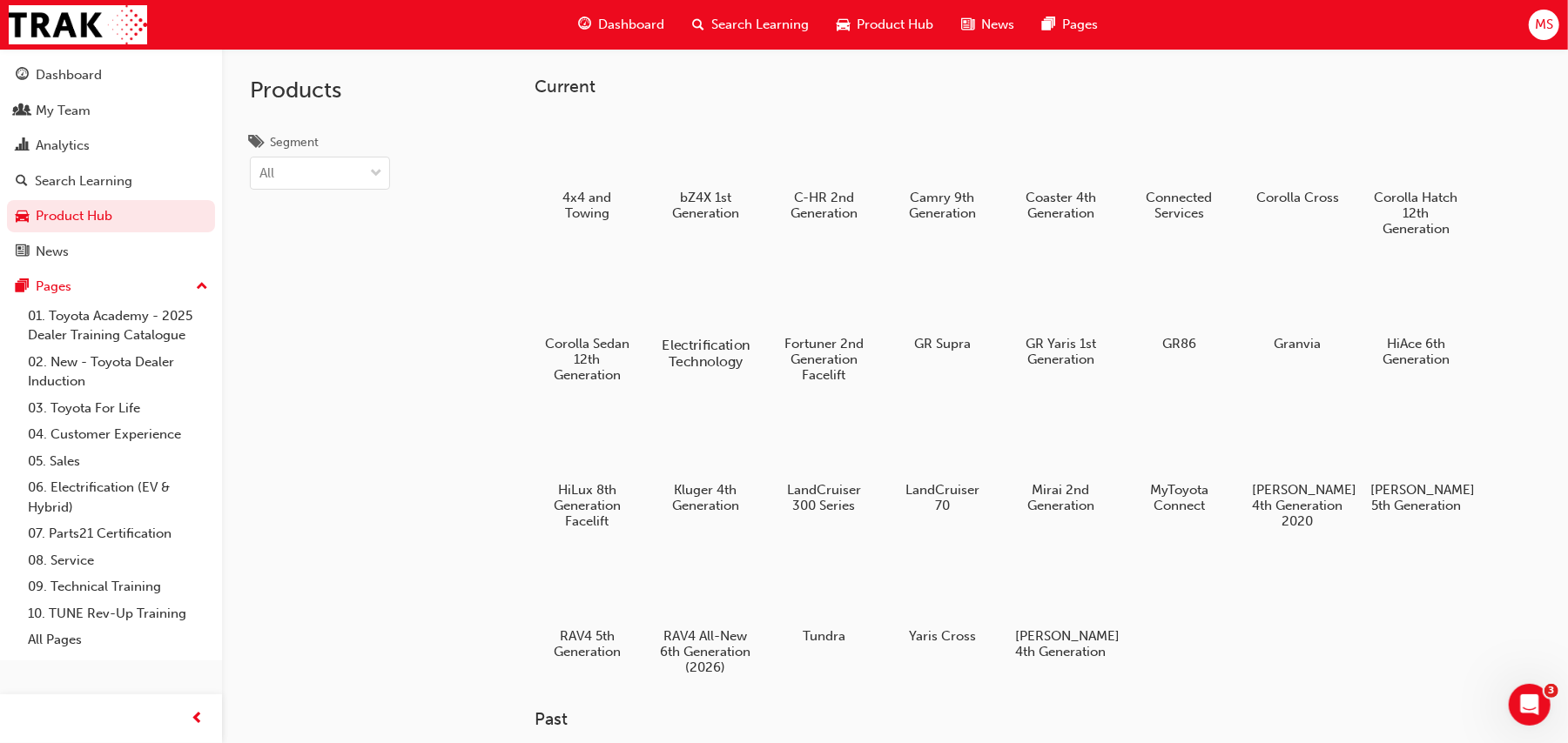
click at [716, 282] on div at bounding box center [705, 294] width 96 height 69
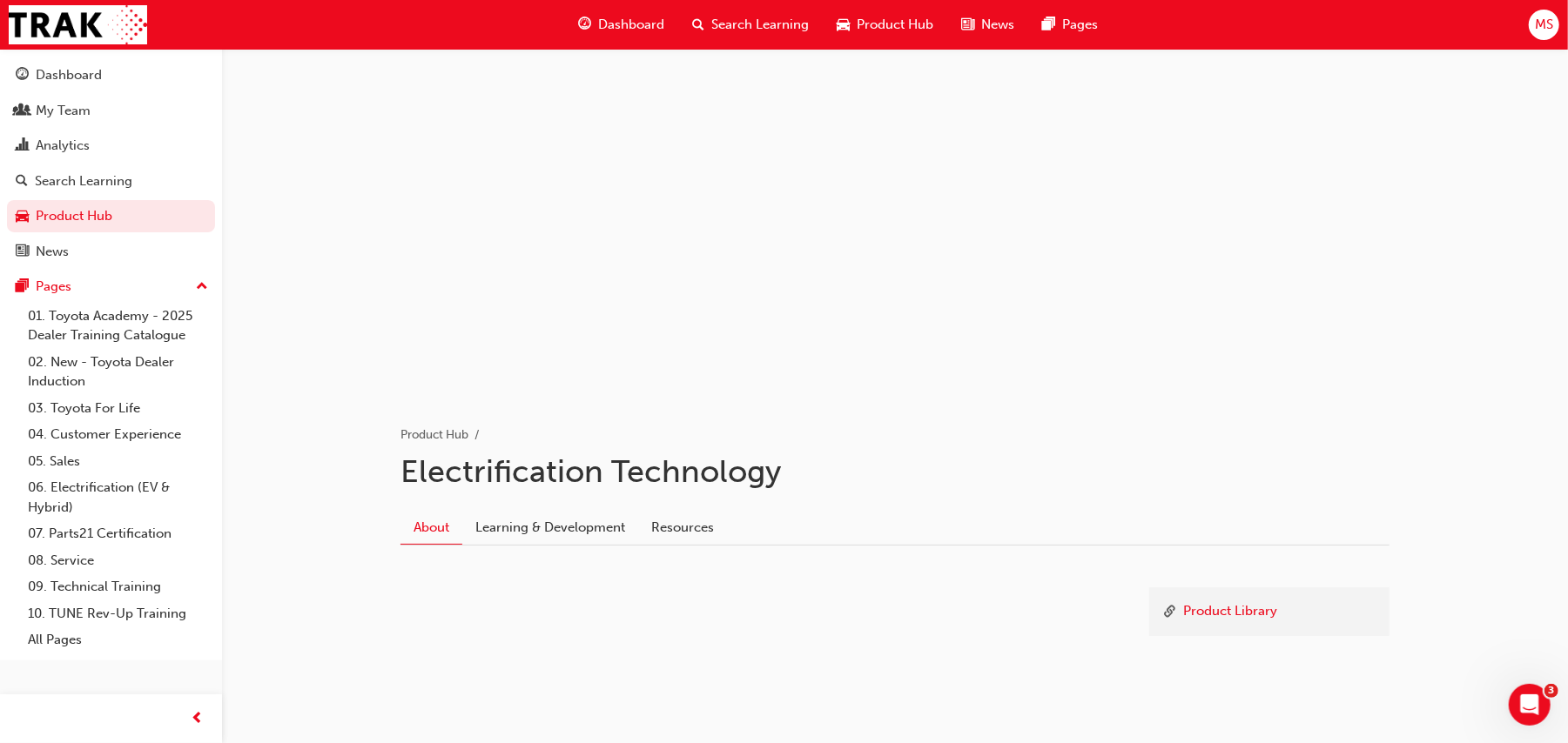
click at [686, 258] on div at bounding box center [895, 223] width 1045 height 348
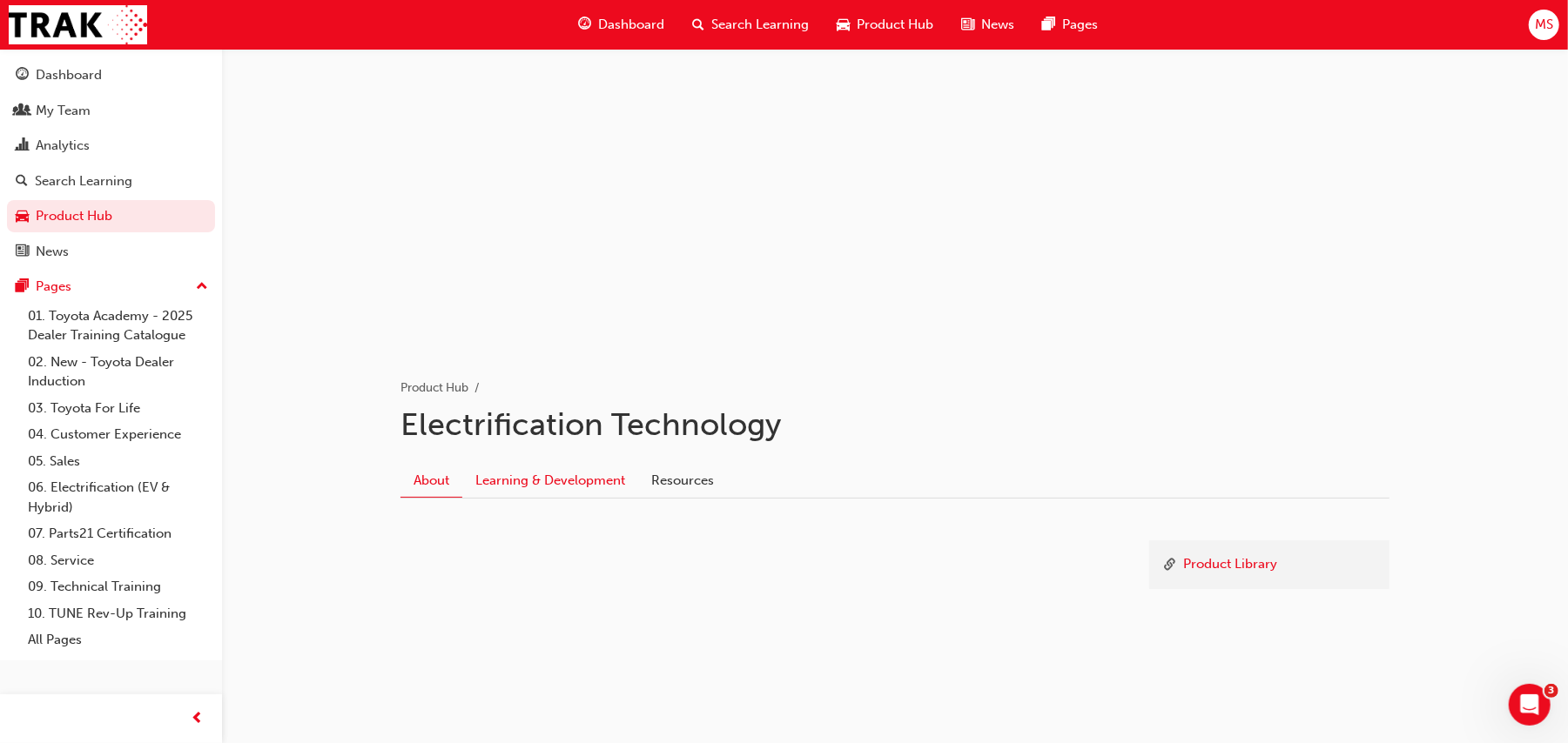
click at [613, 464] on link "Learning & Development" at bounding box center [550, 480] width 176 height 33
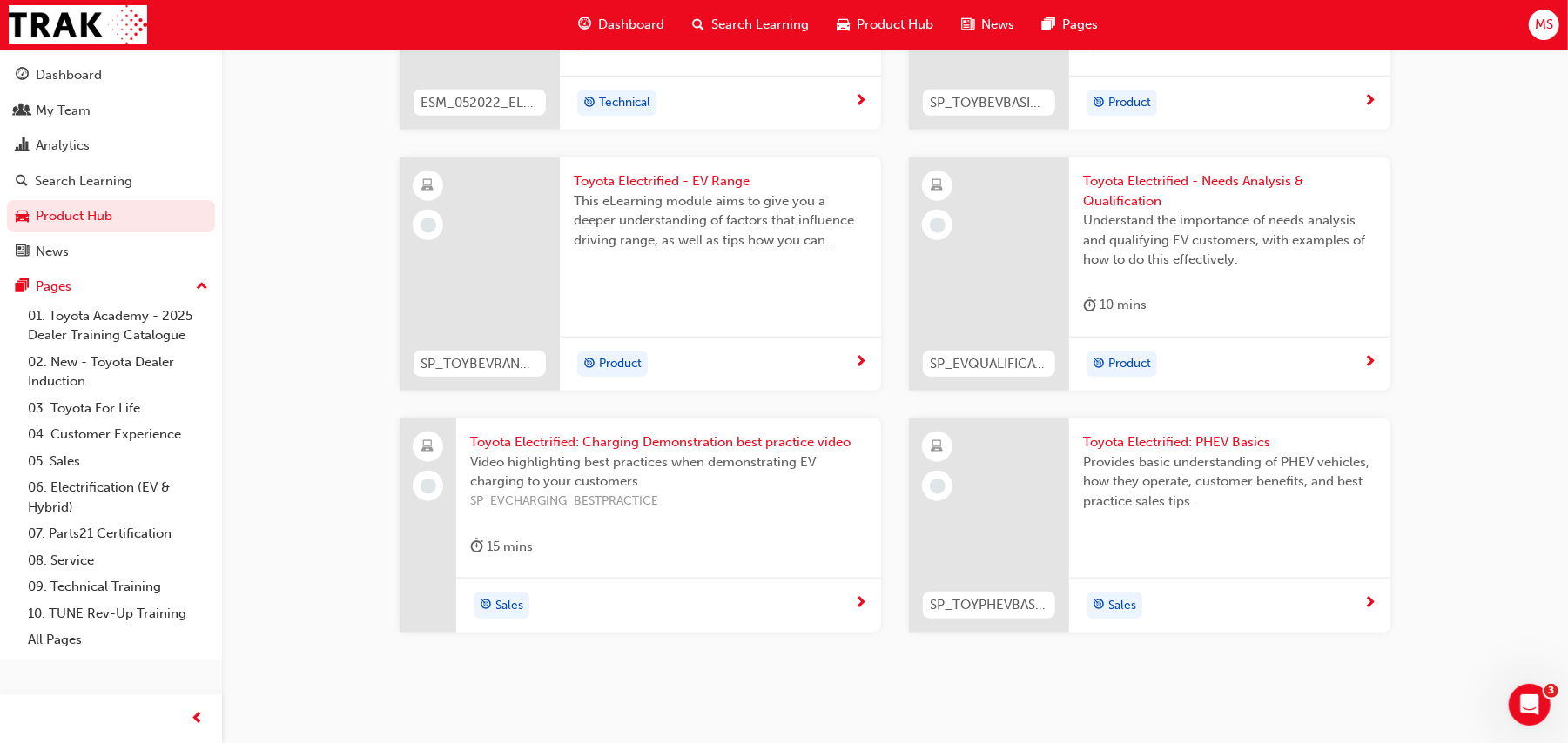
scroll to position [1139, 0]
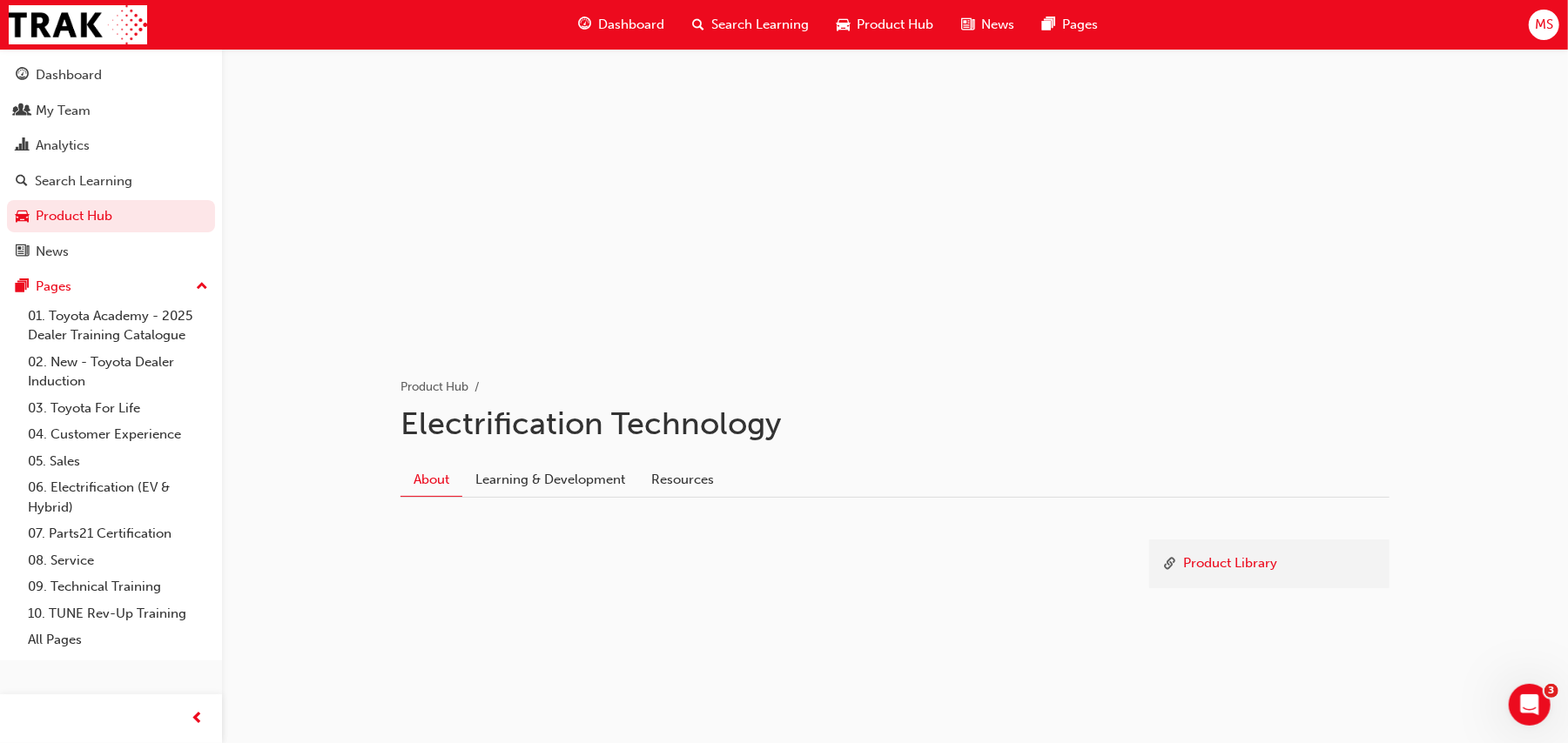
scroll to position [47, 0]
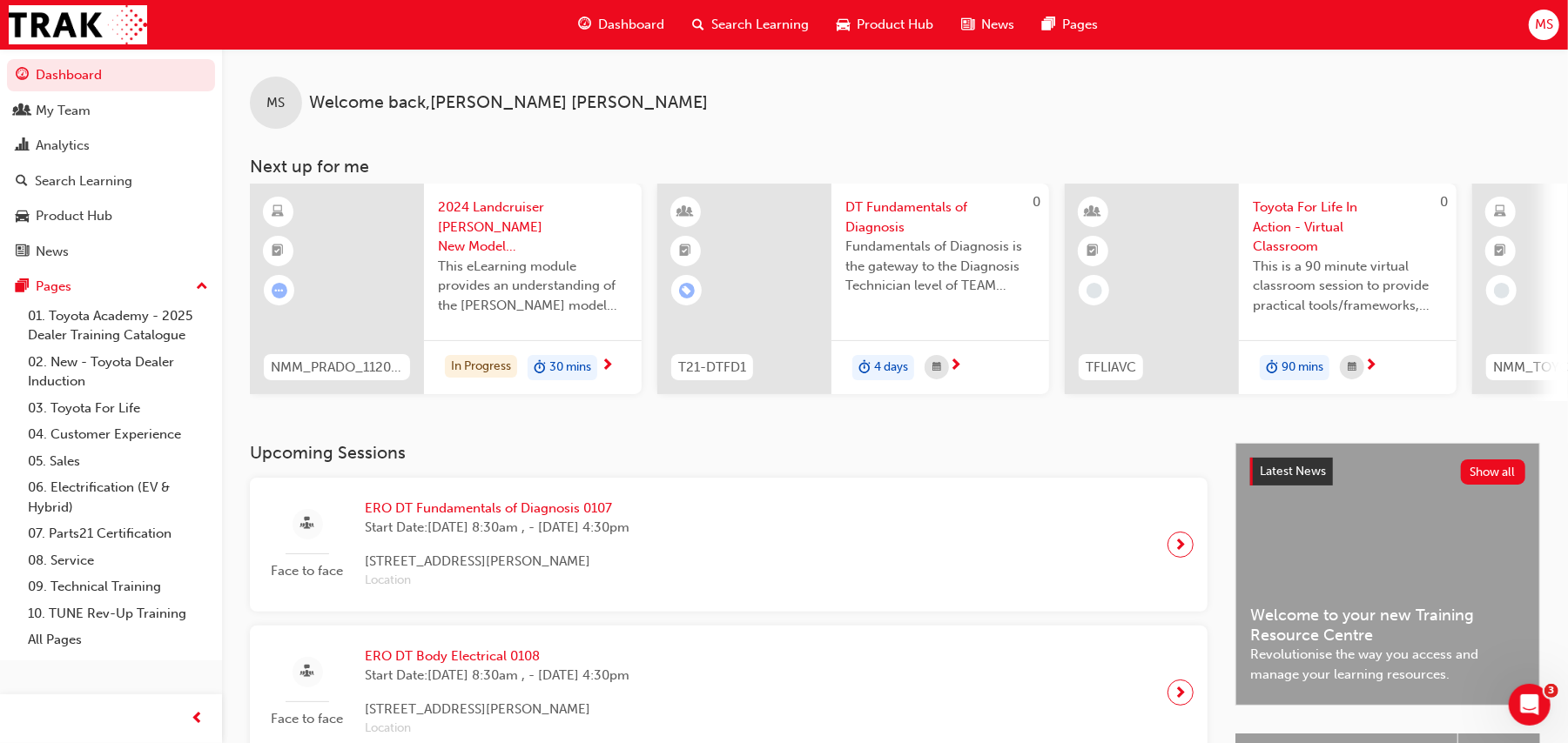
click at [397, 529] on span "Start Date: Tue 2 Sep 2025, 8:30am , - Fri 5 Sep 2025, 4:30pm" at bounding box center [497, 528] width 265 height 20
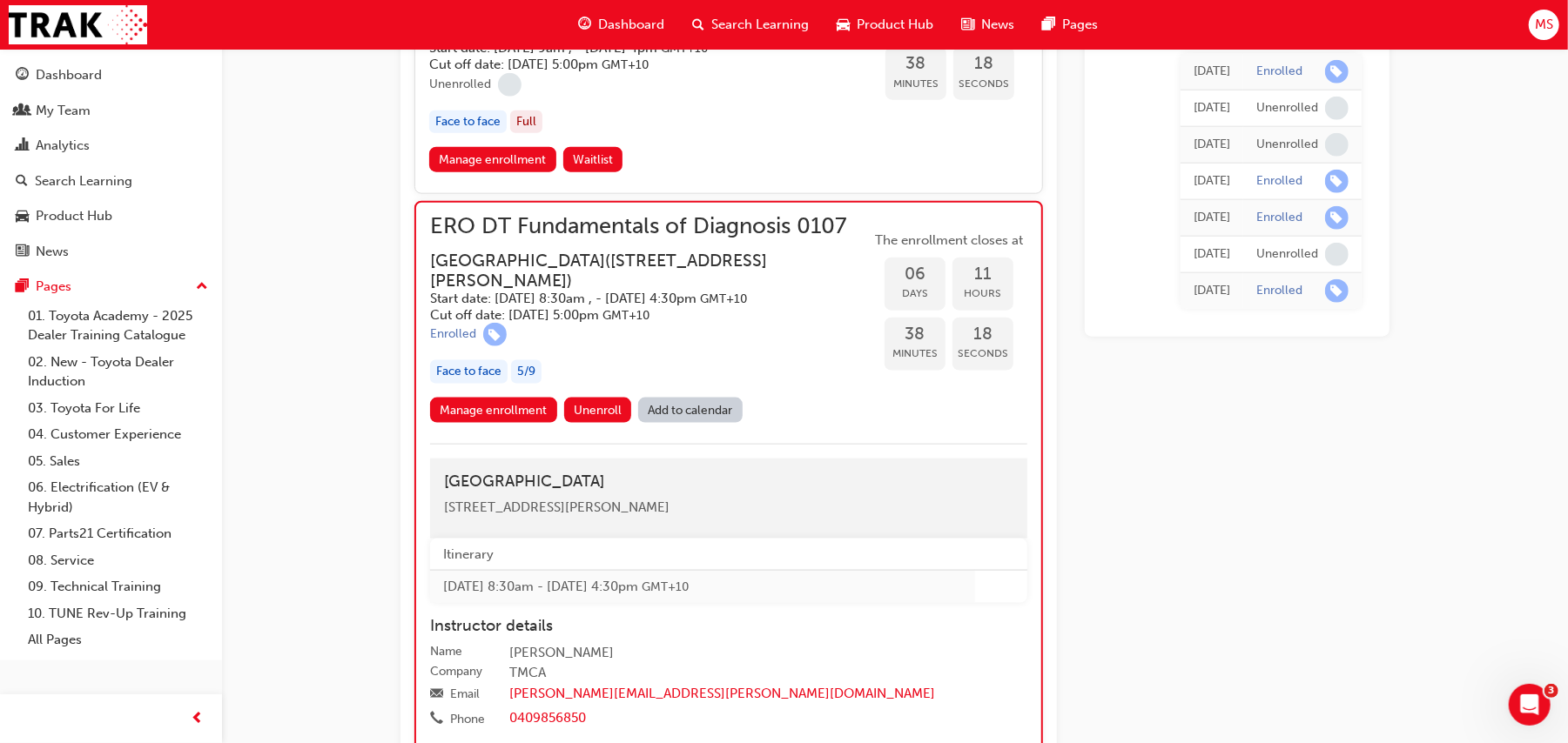
scroll to position [1335, 0]
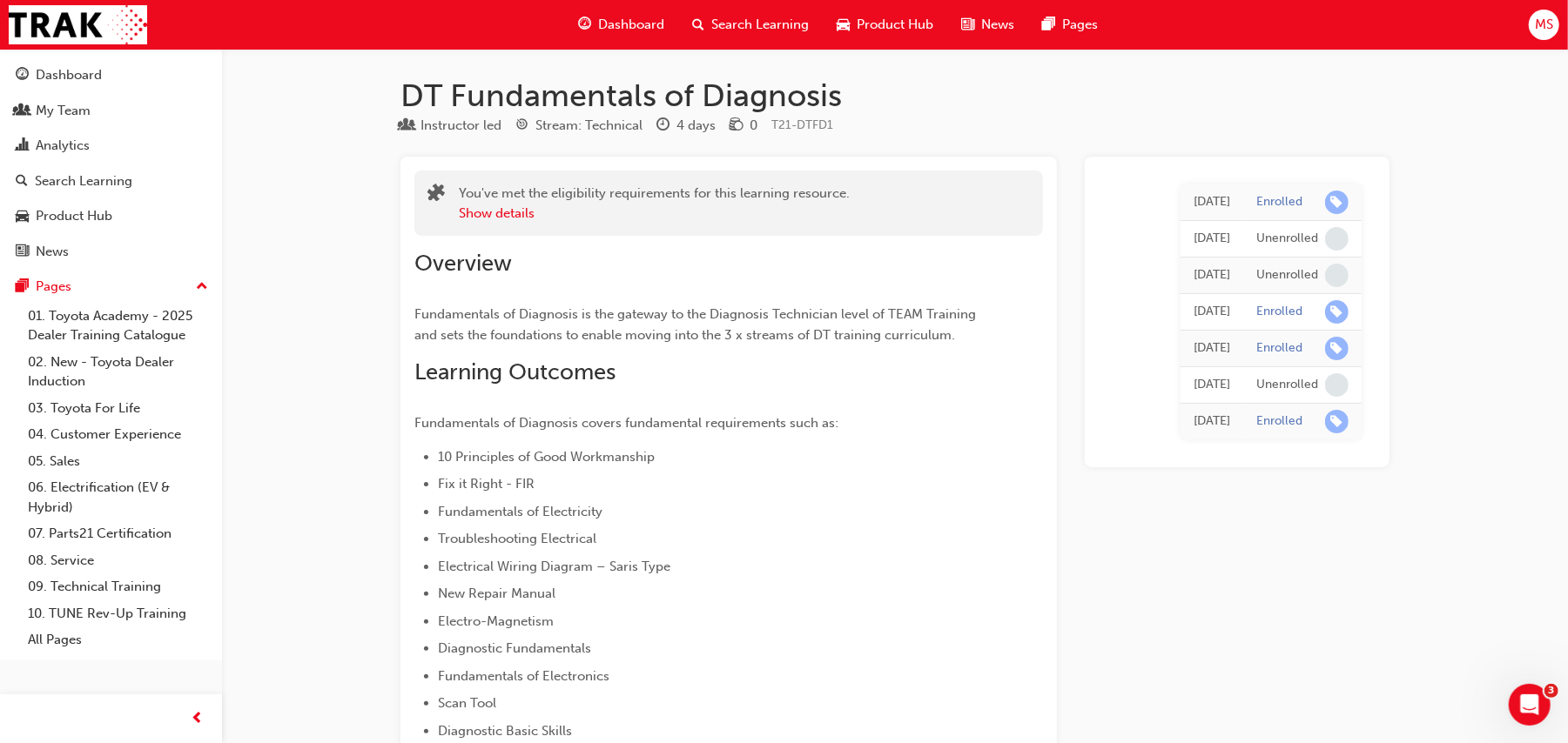
scroll to position [1703, 0]
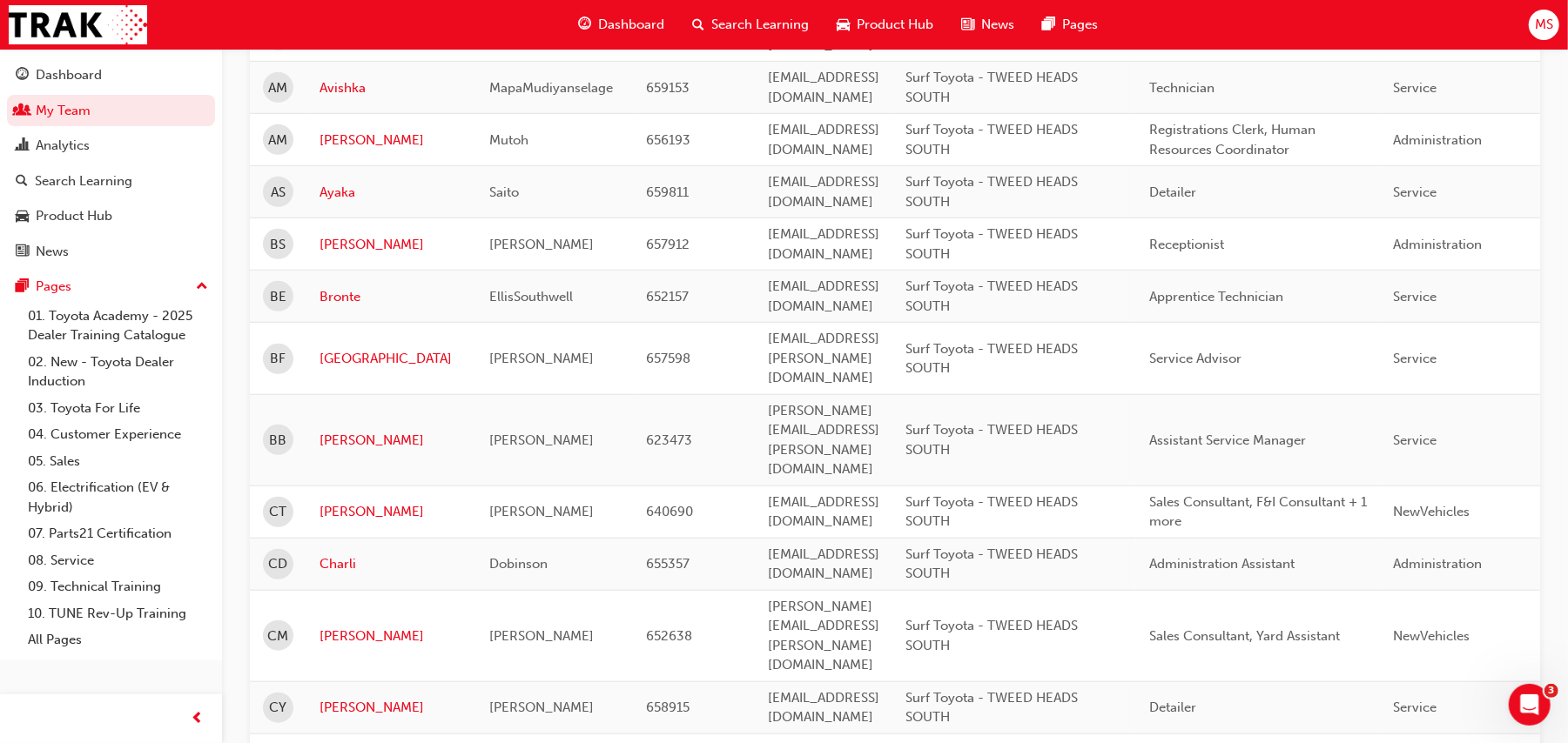
scroll to position [822, 0]
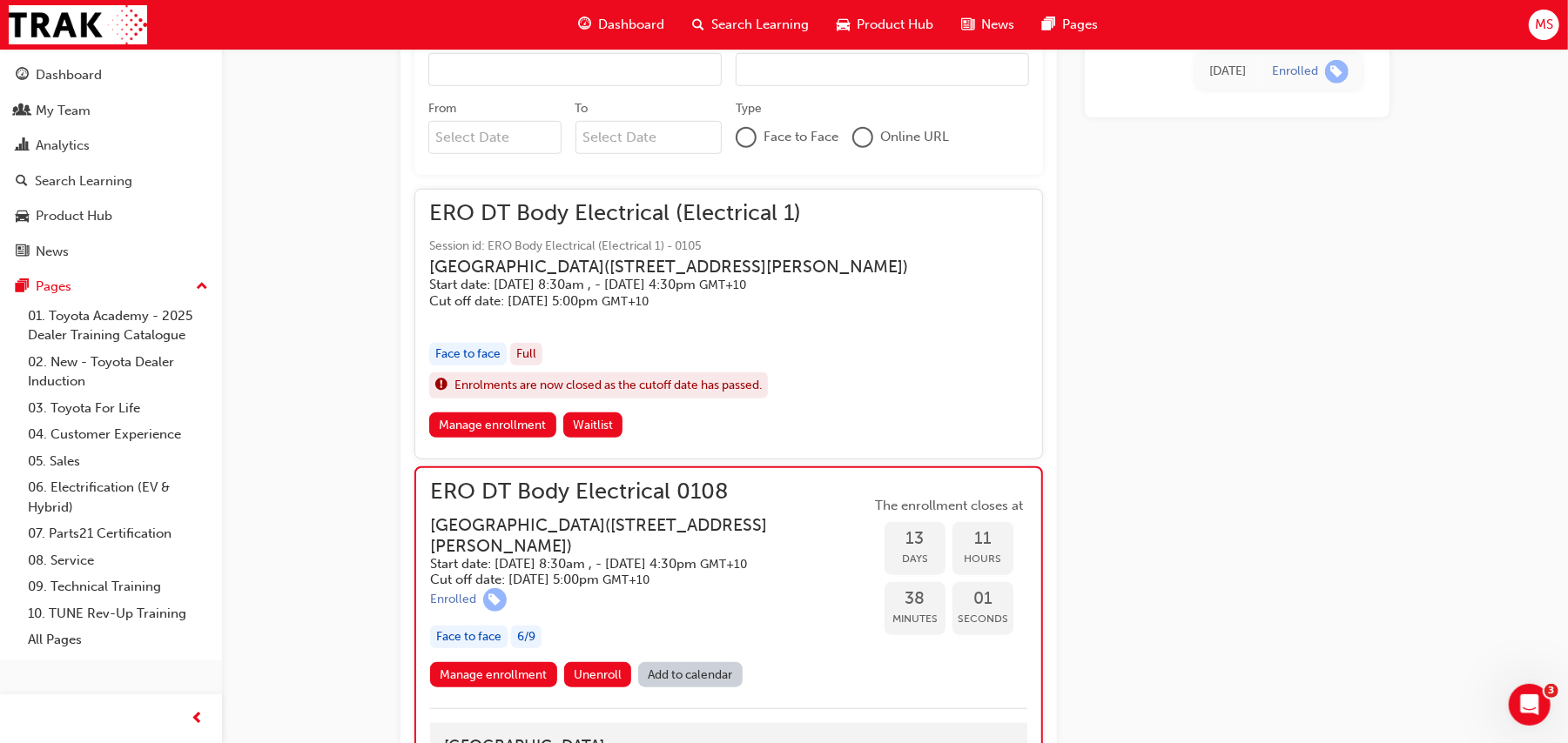
scroll to position [1550, 0]
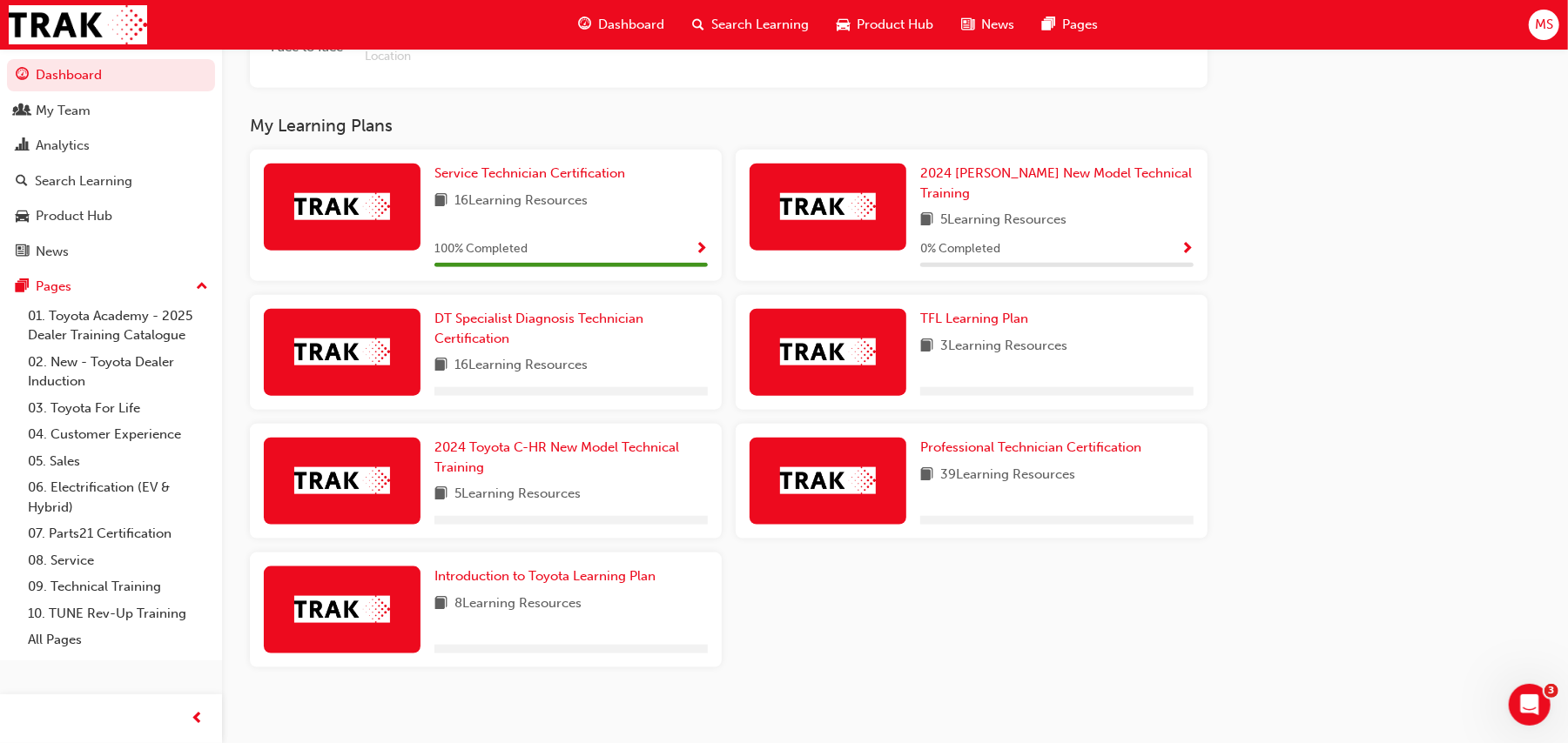
scroll to position [1294, 0]
